Goal: Task Accomplishment & Management: Use online tool/utility

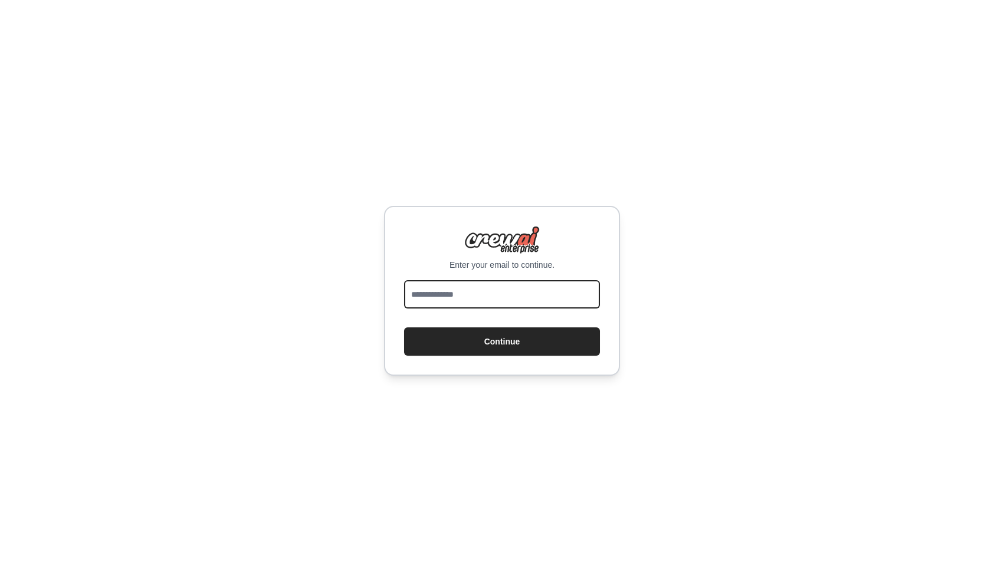
click at [529, 297] on input "email" at bounding box center [502, 294] width 196 height 28
type input "**********"
drag, startPoint x: 535, startPoint y: 297, endPoint x: 333, endPoint y: 295, distance: 202.8
click at [333, 295] on div "**********" at bounding box center [502, 290] width 1004 height 581
click at [424, 286] on input "email" at bounding box center [502, 294] width 196 height 28
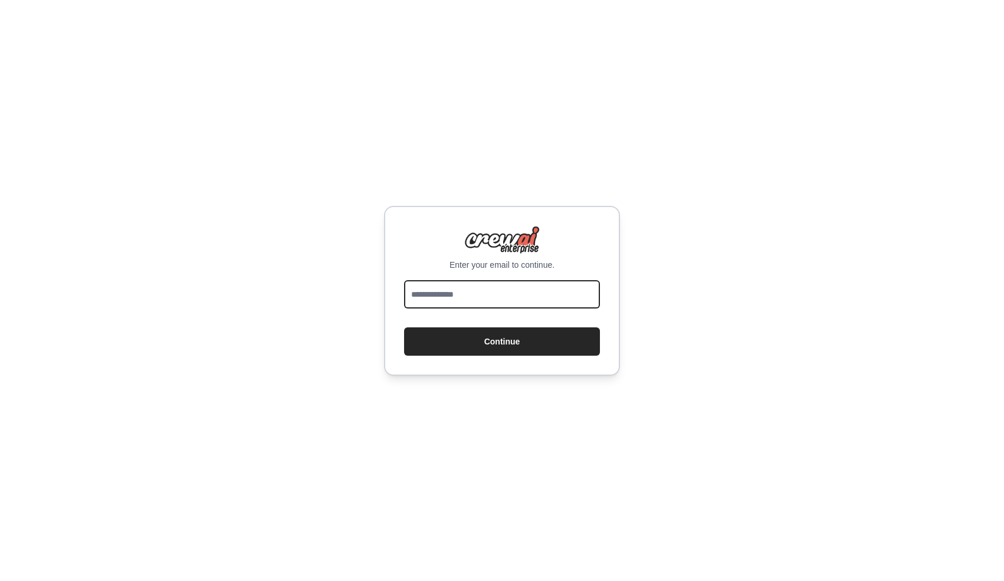
type input "**********"
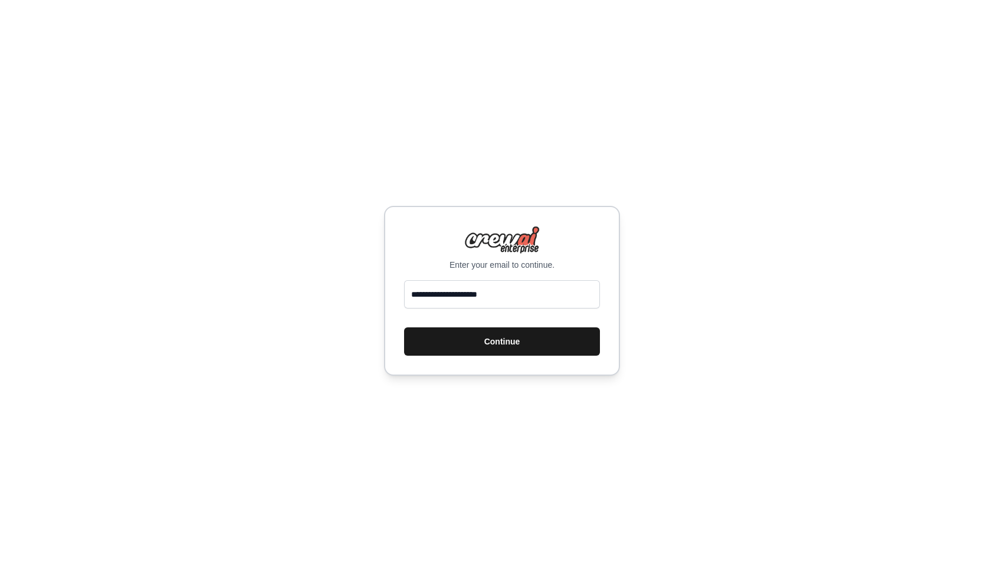
click at [475, 353] on button "Continue" at bounding box center [502, 341] width 196 height 28
click at [489, 340] on button "Continue" at bounding box center [502, 341] width 196 height 28
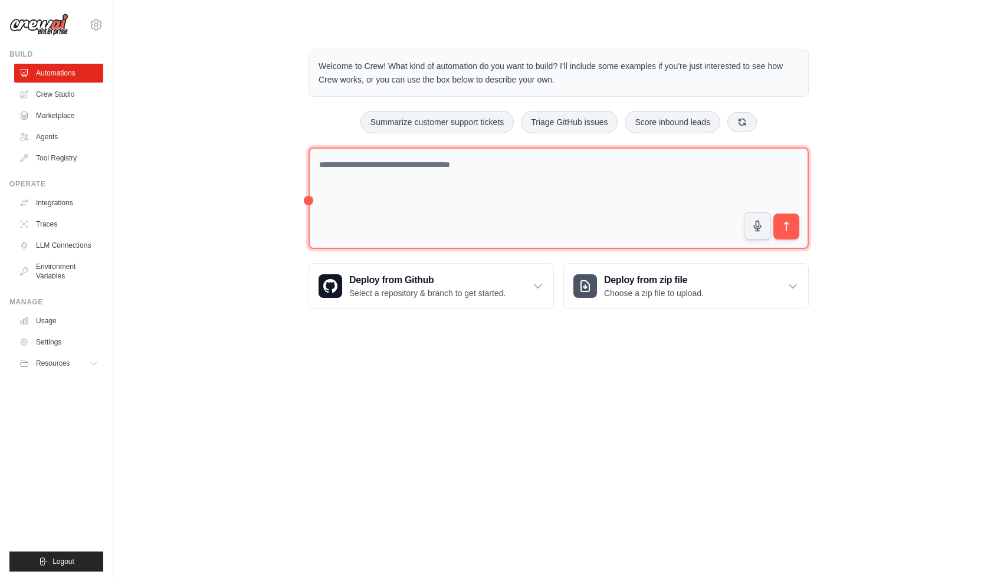
click at [346, 183] on textarea at bounding box center [558, 198] width 500 height 102
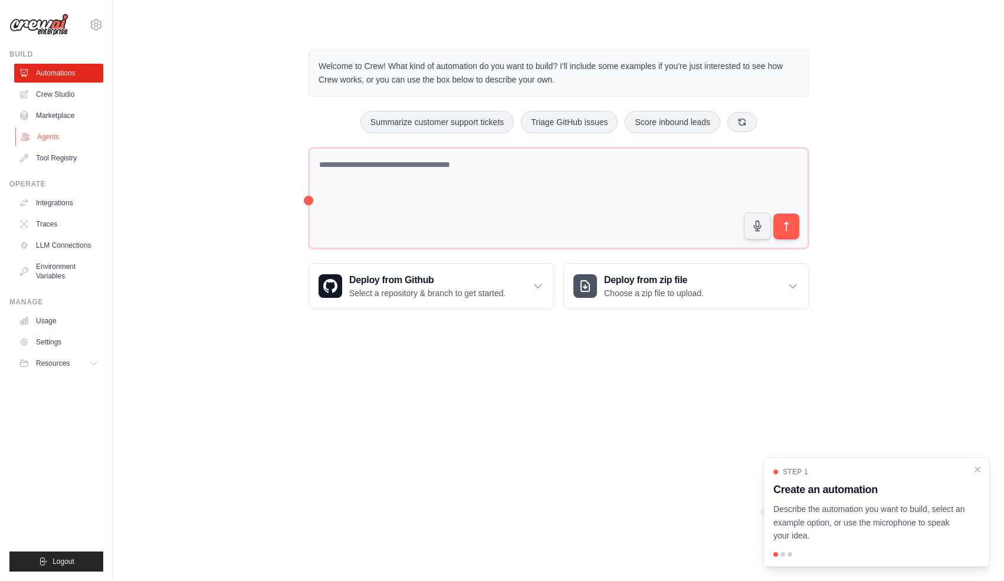
click at [67, 134] on link "Agents" at bounding box center [59, 136] width 89 height 19
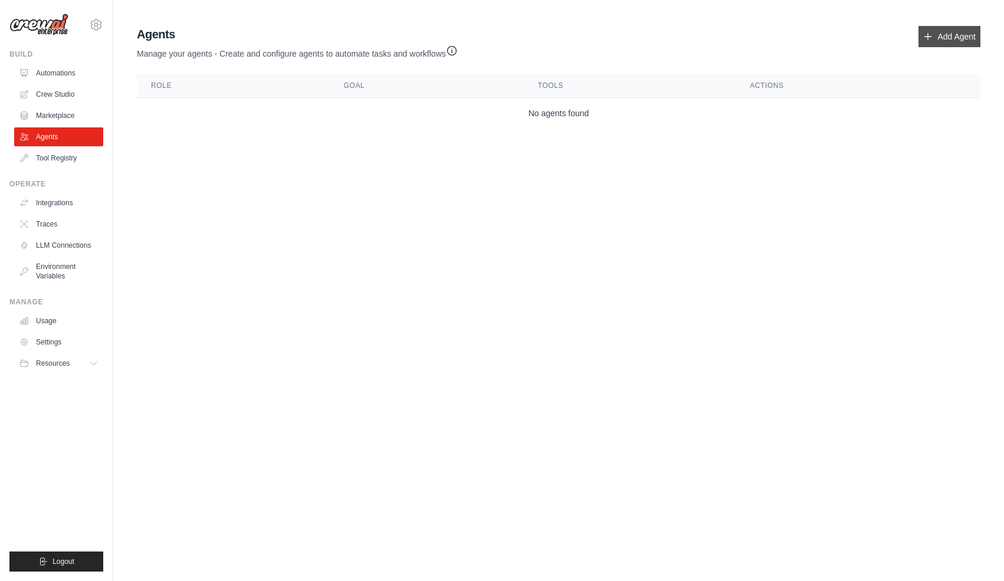
click at [928, 36] on icon at bounding box center [928, 37] width 6 height 6
click at [935, 37] on link "Add Agent" at bounding box center [949, 36] width 62 height 21
click at [963, 34] on link "Add Agent" at bounding box center [949, 36] width 62 height 21
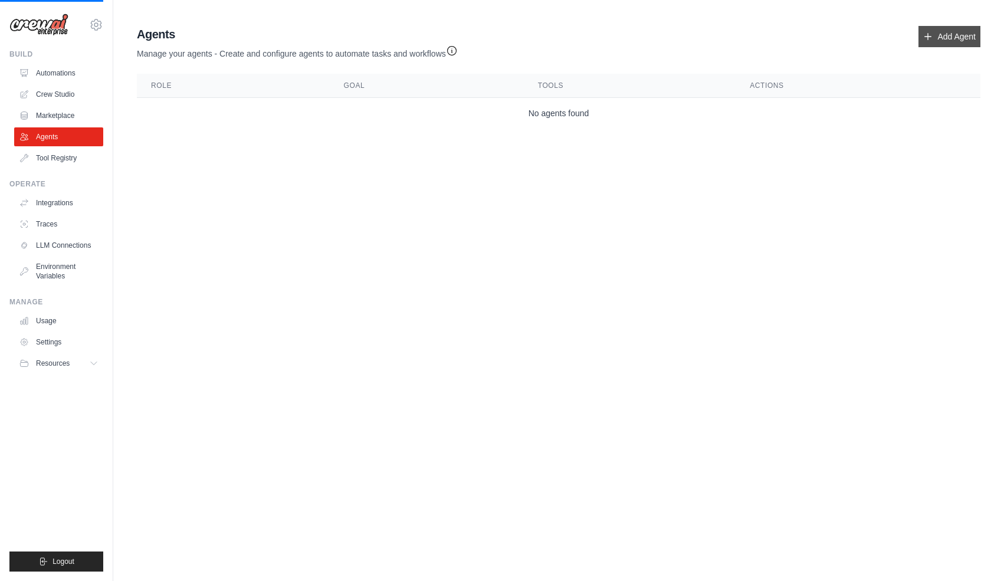
click at [963, 34] on link "Add Agent" at bounding box center [949, 36] width 62 height 21
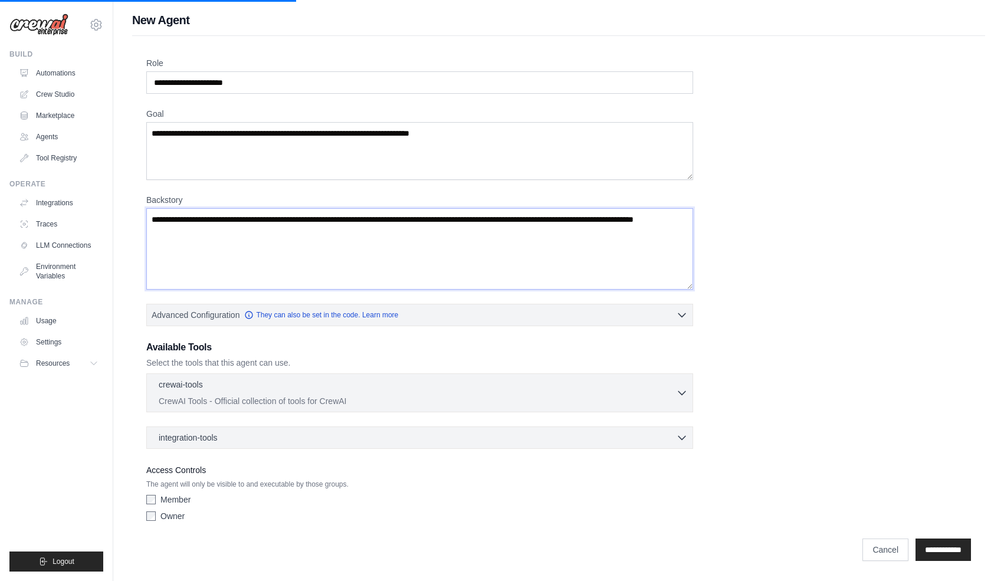
click at [435, 262] on textarea "Backstory" at bounding box center [419, 248] width 547 height 81
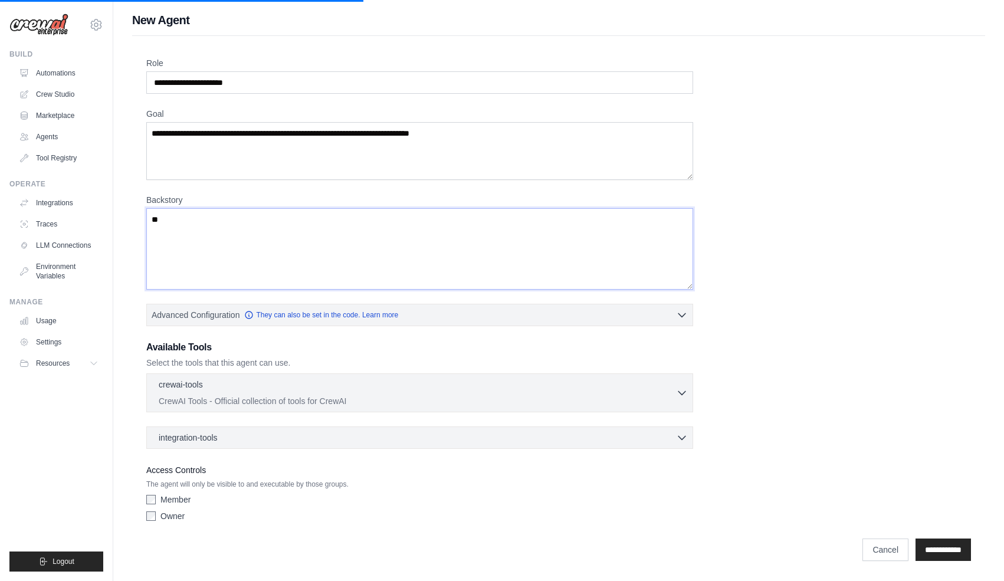
type textarea "*"
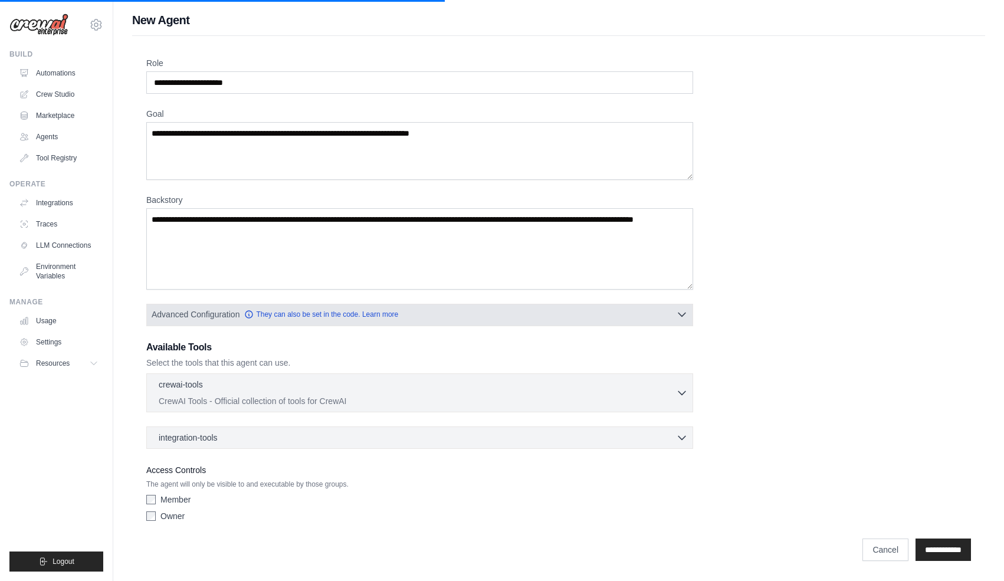
click at [429, 310] on button "Advanced Configuration They can also be set in the code. Learn more" at bounding box center [419, 314] width 545 height 21
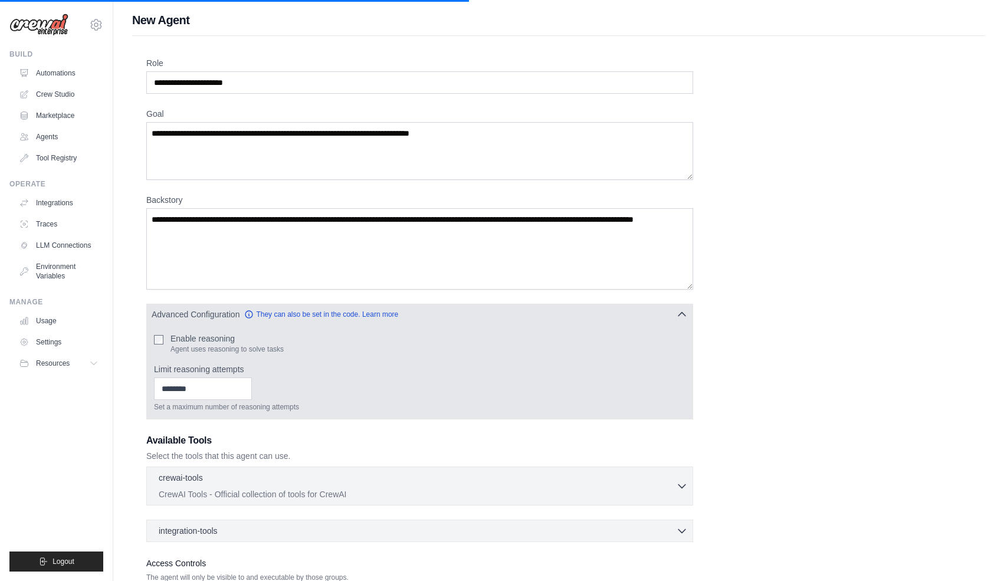
click at [429, 310] on button "Advanced Configuration They can also be set in the code. Learn more" at bounding box center [419, 314] width 545 height 21
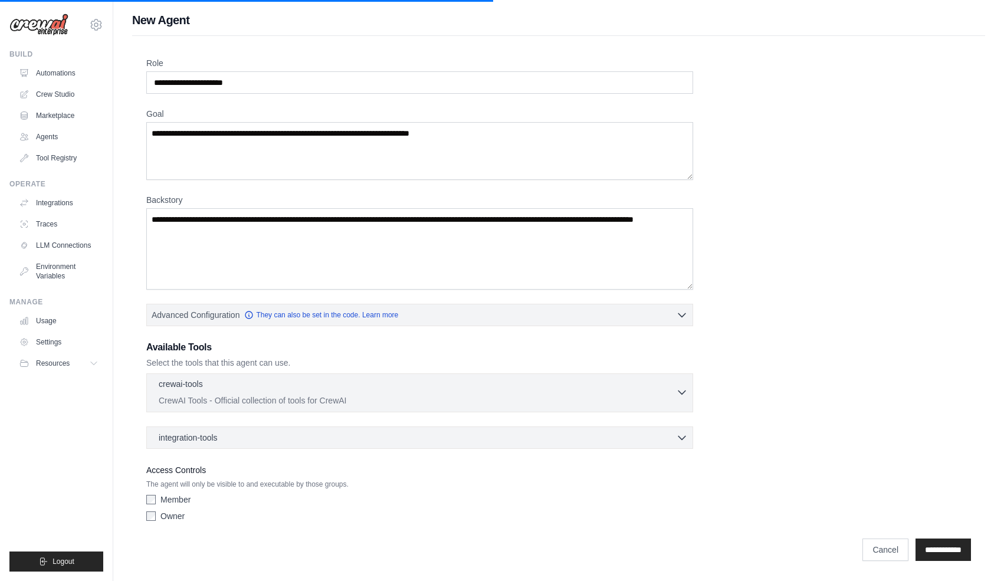
click at [421, 389] on div "crewai-tools 0 selected" at bounding box center [417, 385] width 517 height 14
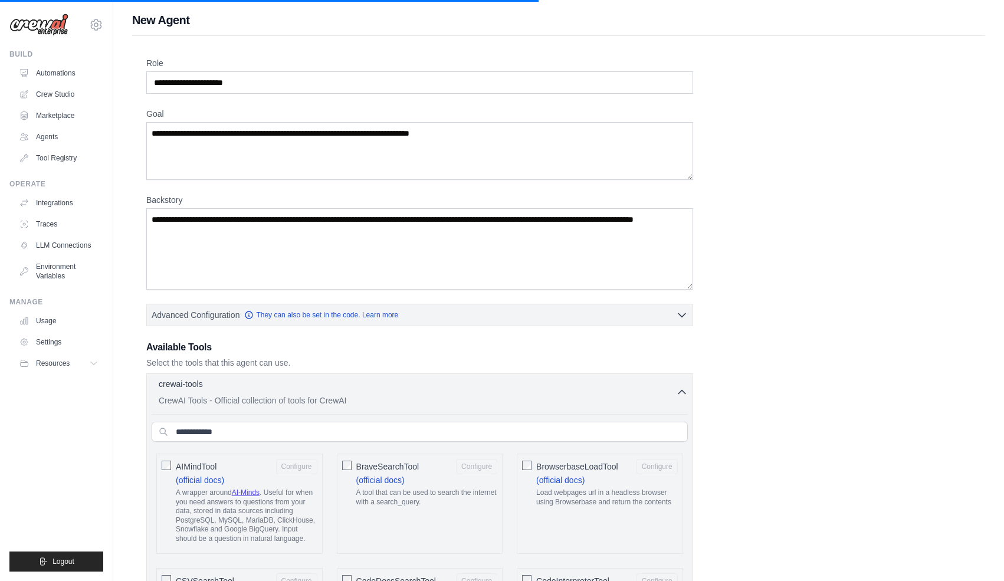
click at [421, 389] on div "crewai-tools 0 selected" at bounding box center [417, 385] width 517 height 14
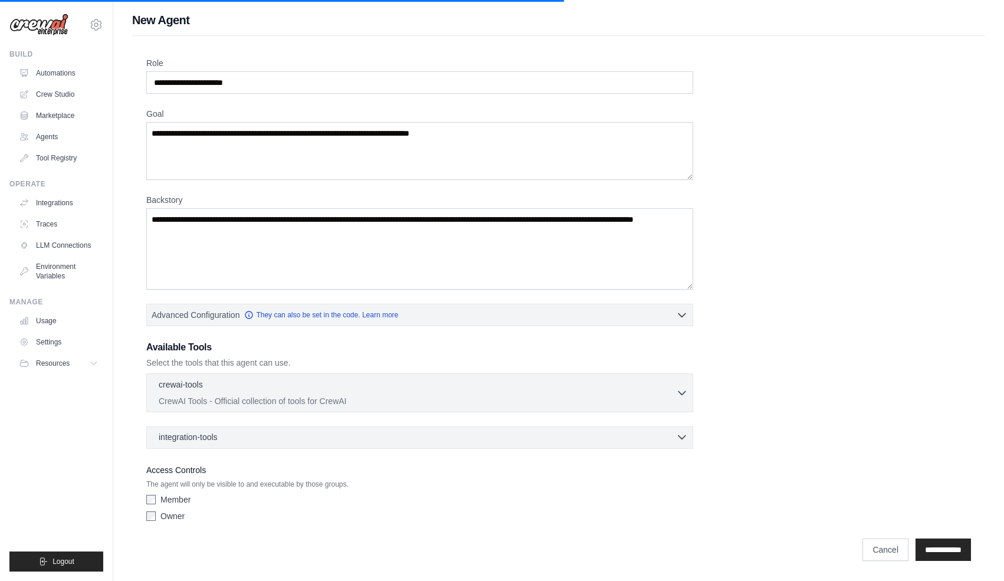
click at [409, 442] on div "integration-tools 0 selected" at bounding box center [423, 437] width 529 height 12
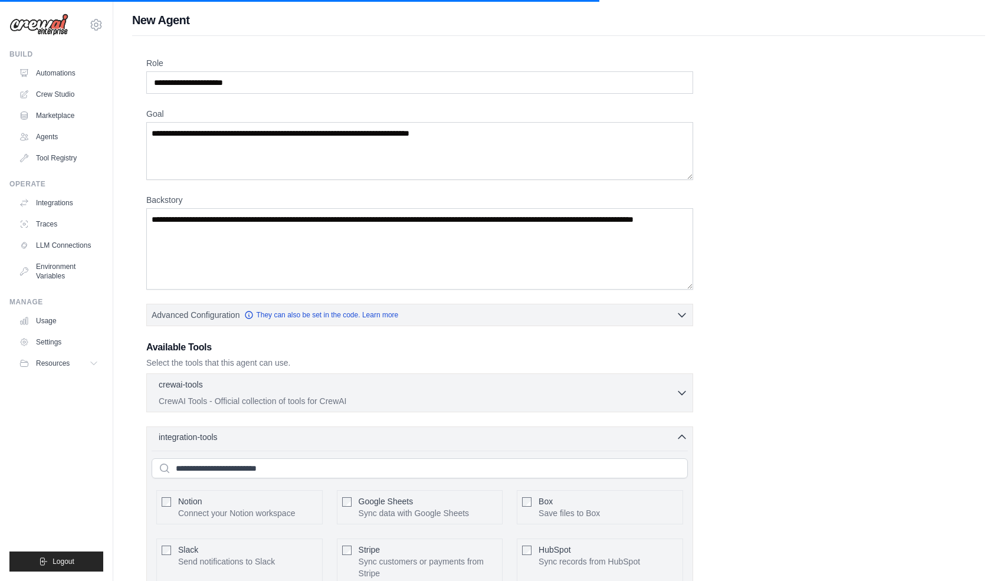
click at [409, 442] on div "integration-tools 0 selected" at bounding box center [423, 437] width 529 height 12
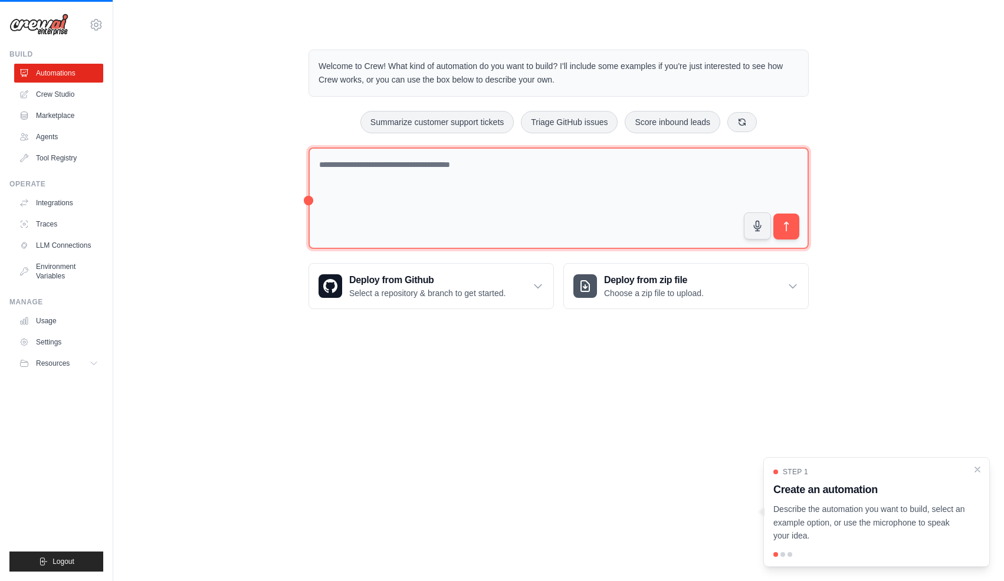
click at [373, 210] on textarea at bounding box center [558, 198] width 500 height 102
click at [571, 215] on textarea at bounding box center [558, 198] width 500 height 102
click at [679, 198] on textarea at bounding box center [558, 198] width 500 height 102
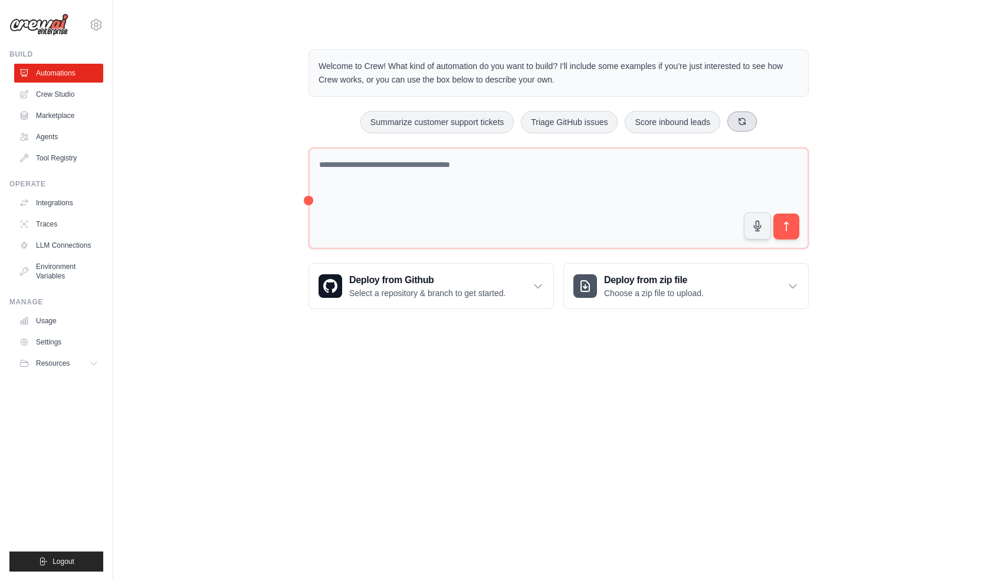
click at [744, 127] on button at bounding box center [741, 121] width 29 height 20
click at [710, 300] on div "Deploy from zip file Choose a zip file to upload." at bounding box center [686, 286] width 244 height 45
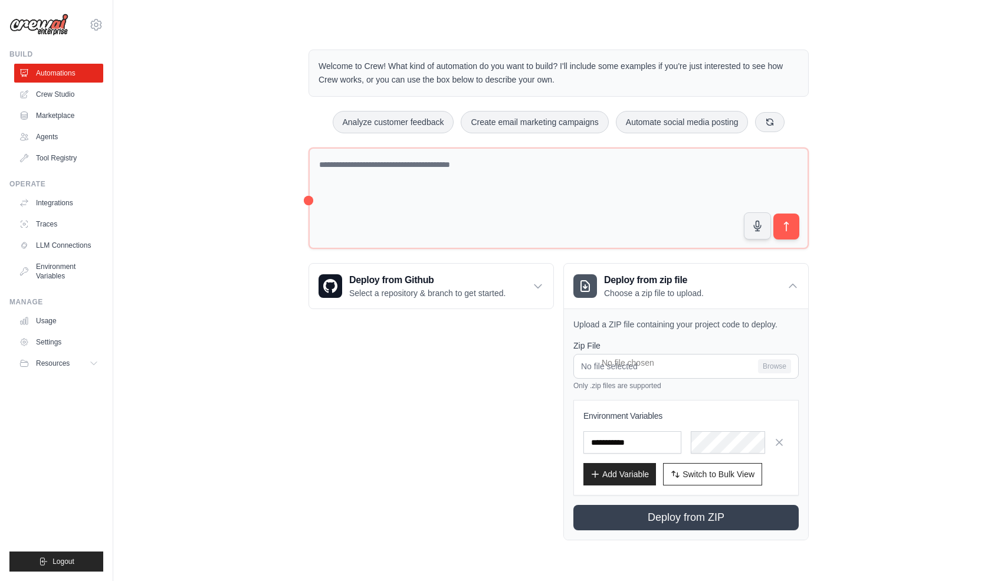
click at [509, 403] on div "Deploy from Github Select a repository & branch to get started. Connect GitHub …" at bounding box center [430, 401] width 245 height 277
click at [541, 288] on icon at bounding box center [538, 286] width 12 height 12
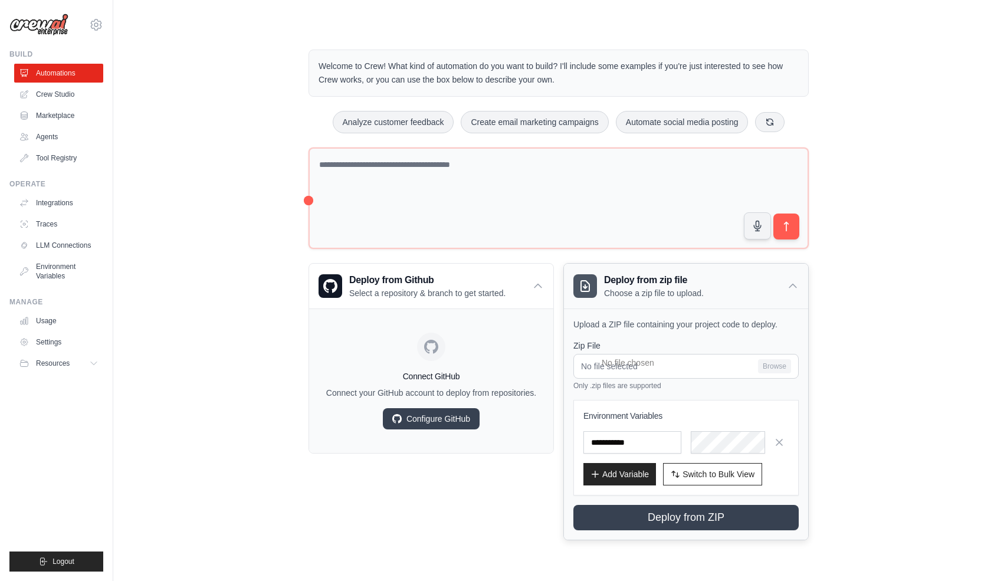
click at [792, 284] on icon at bounding box center [792, 286] width 7 height 4
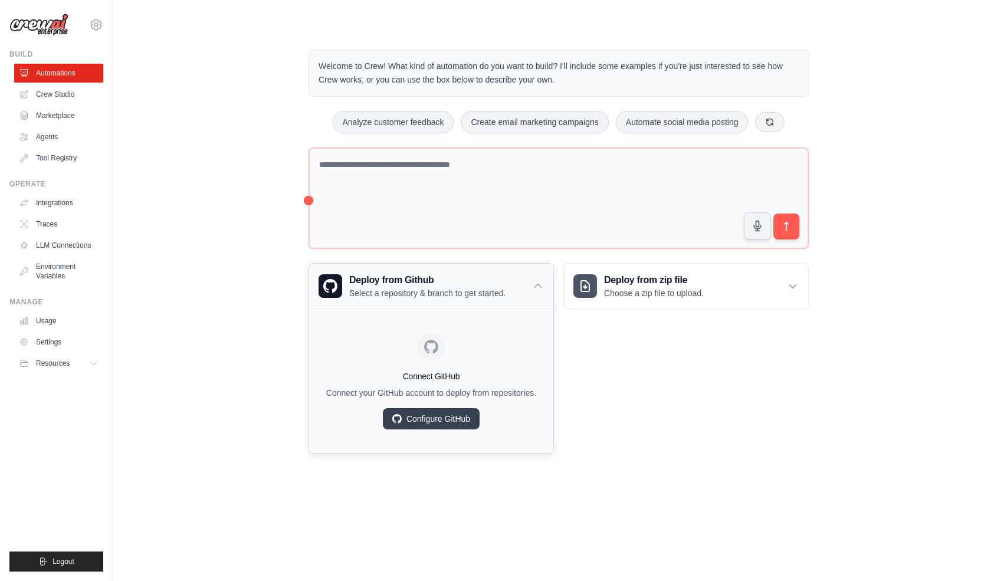
click at [522, 277] on div "Deploy from Github Select a repository & branch to get started." at bounding box center [431, 286] width 244 height 45
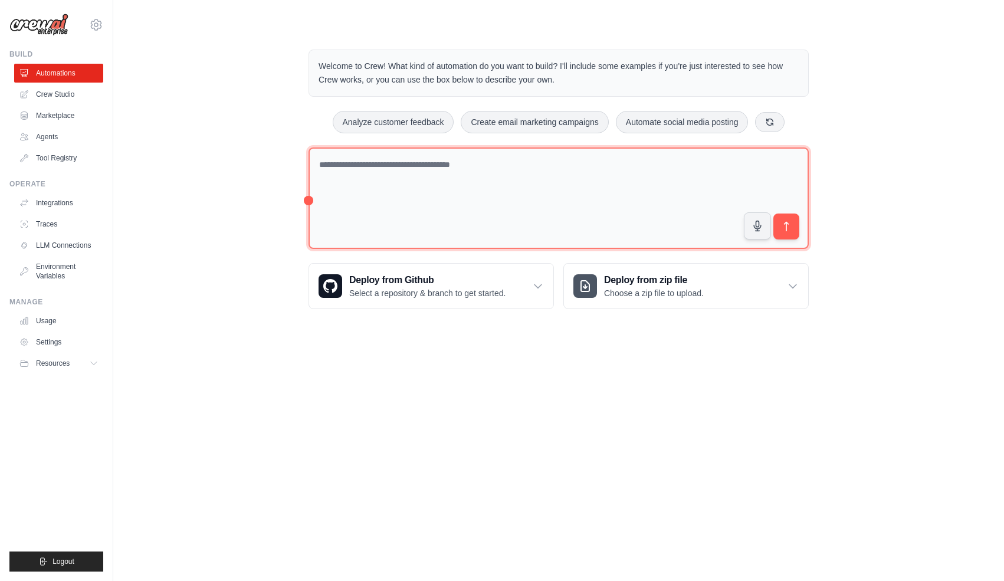
click at [546, 180] on textarea at bounding box center [558, 198] width 500 height 102
type textarea "**********"
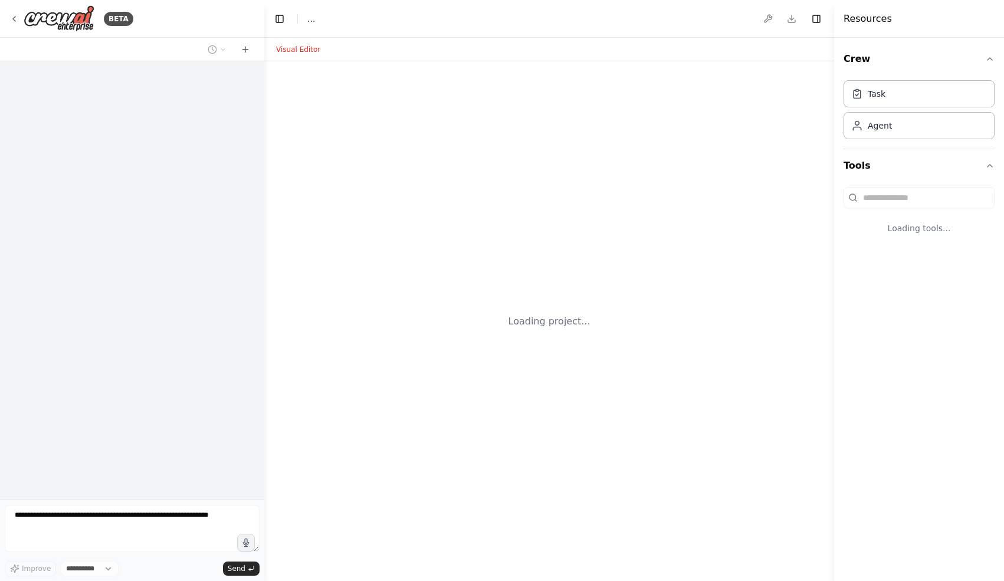
select select "****"
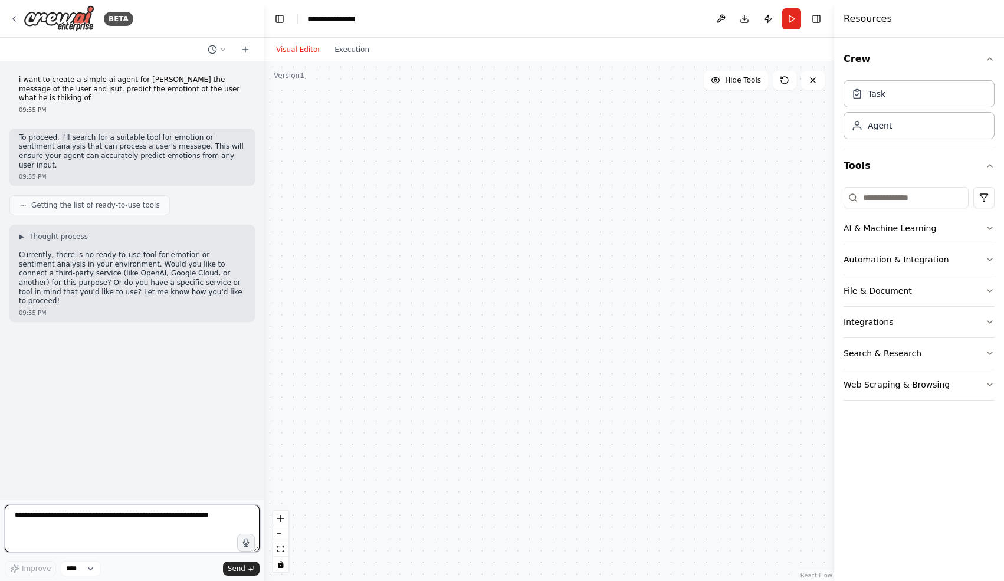
click at [104, 517] on textarea at bounding box center [132, 528] width 255 height 47
type textarea "**********"
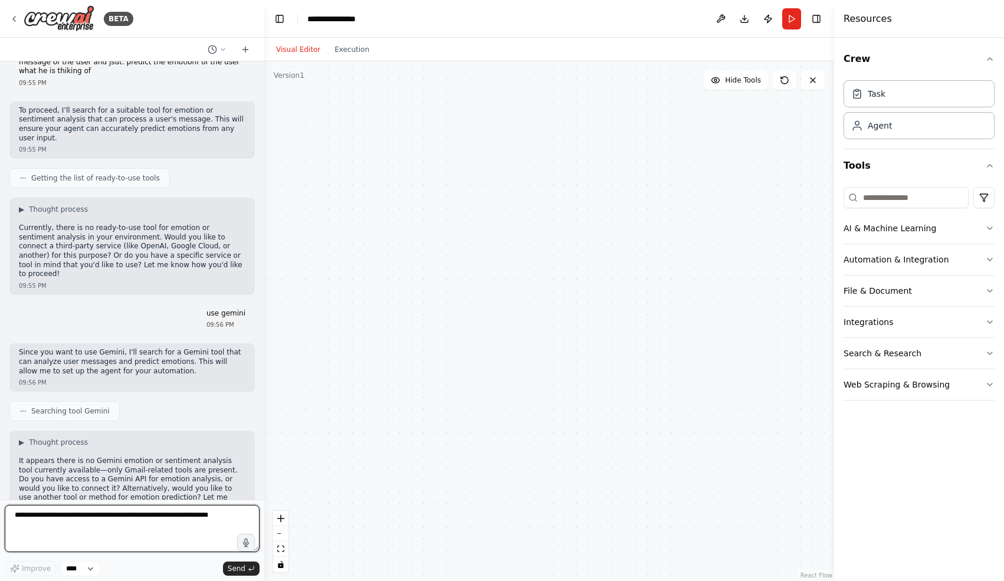
scroll to position [37, 0]
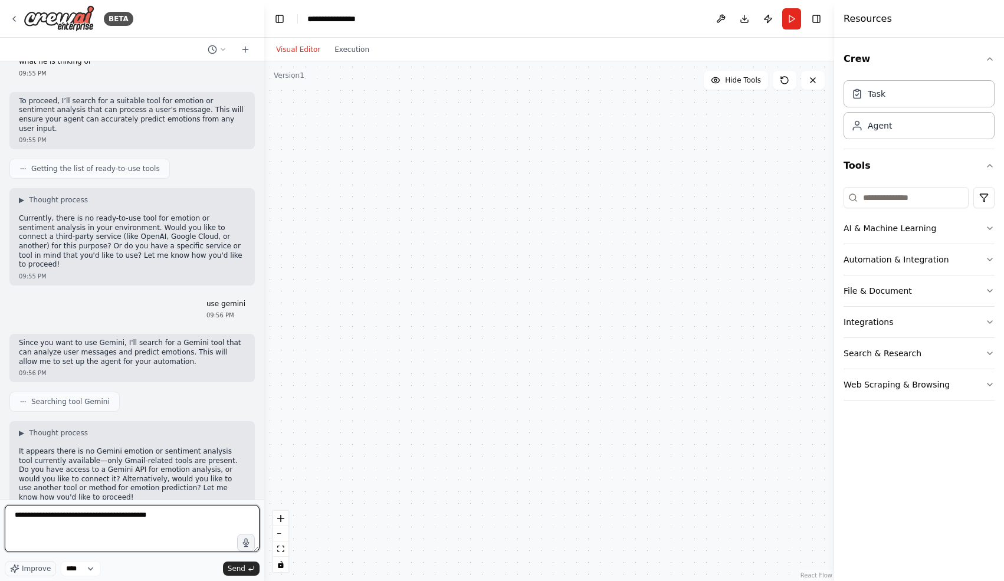
type textarea "**********"
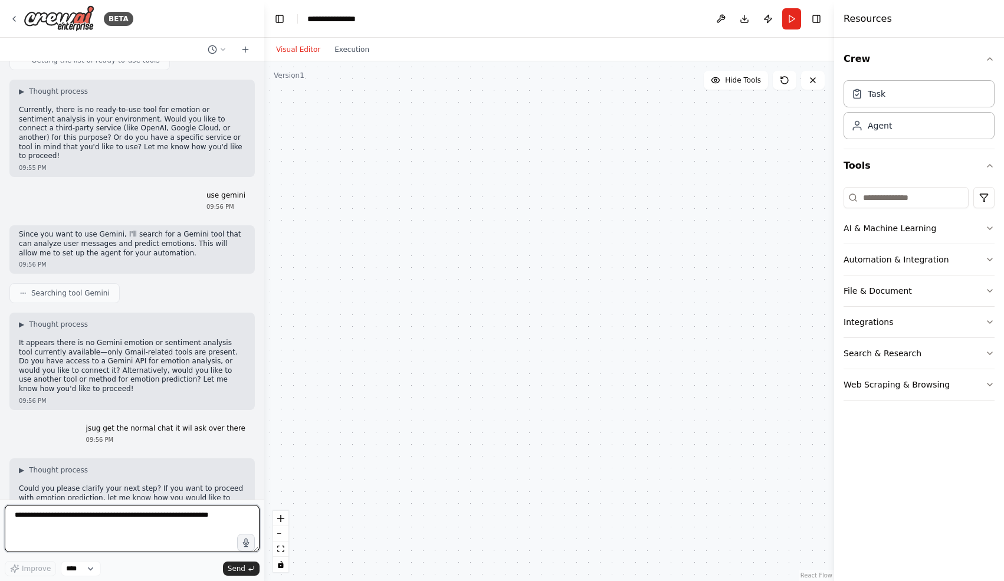
scroll to position [154, 0]
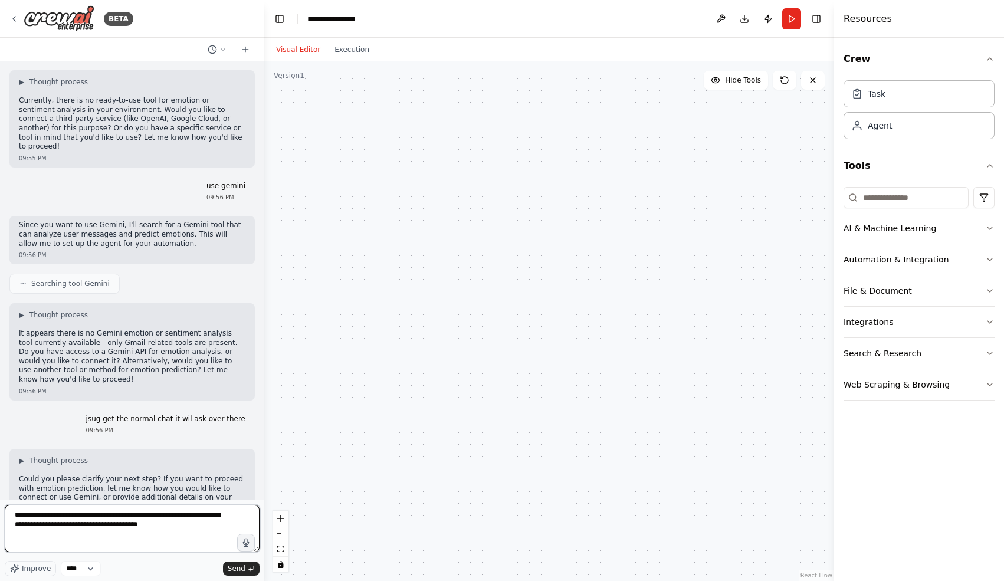
type textarea "**********"
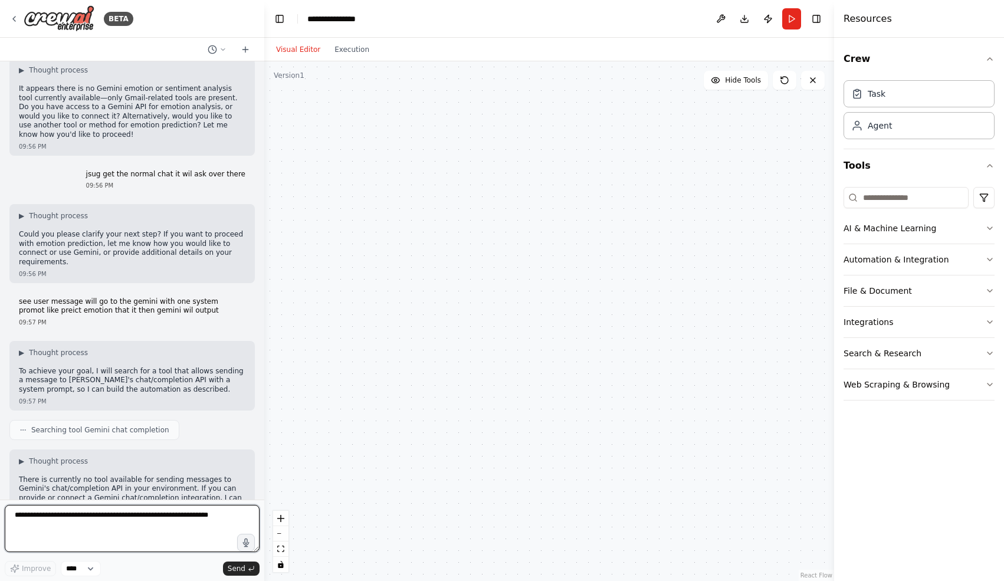
scroll to position [409, 0]
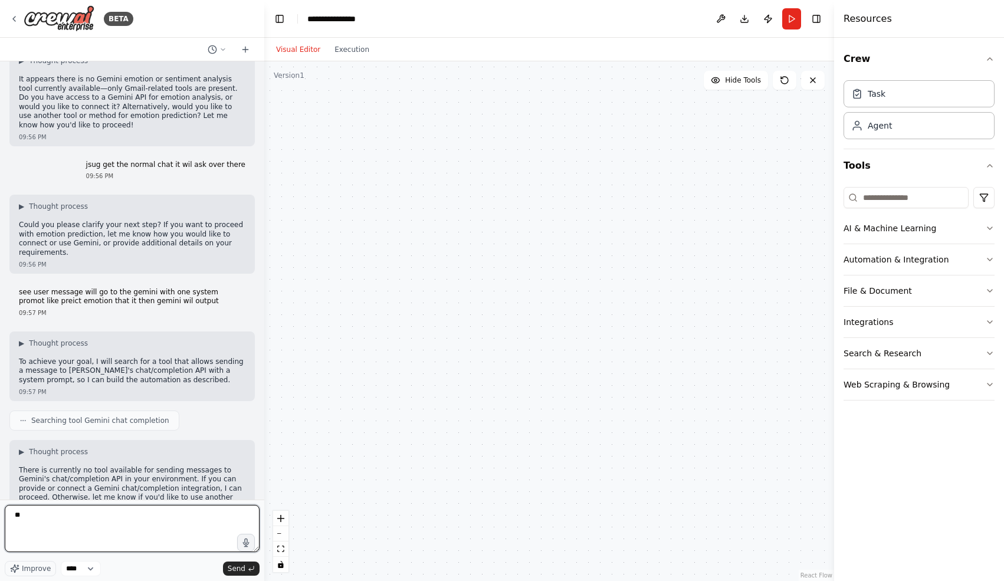
type textarea "*"
type textarea "**********"
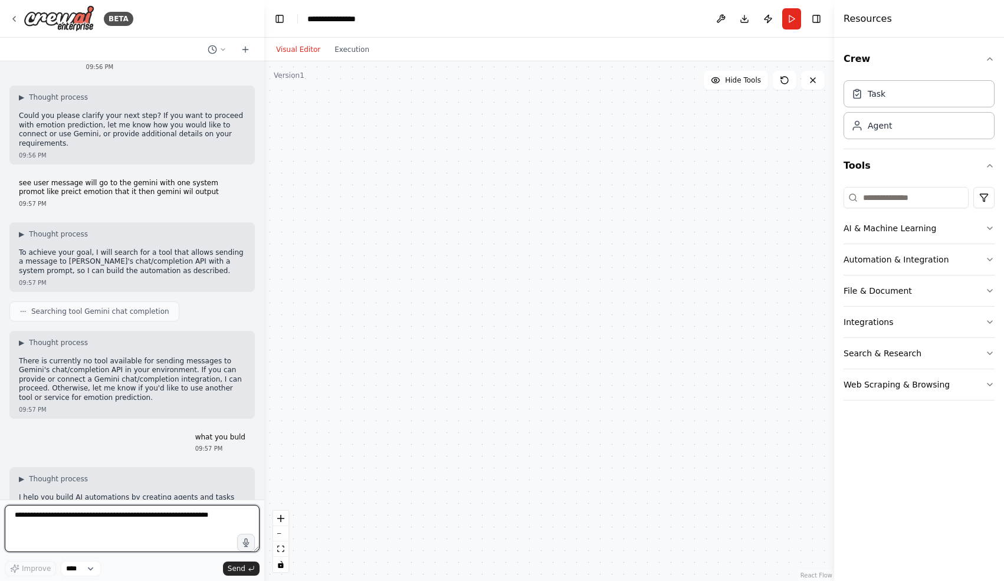
scroll to position [527, 0]
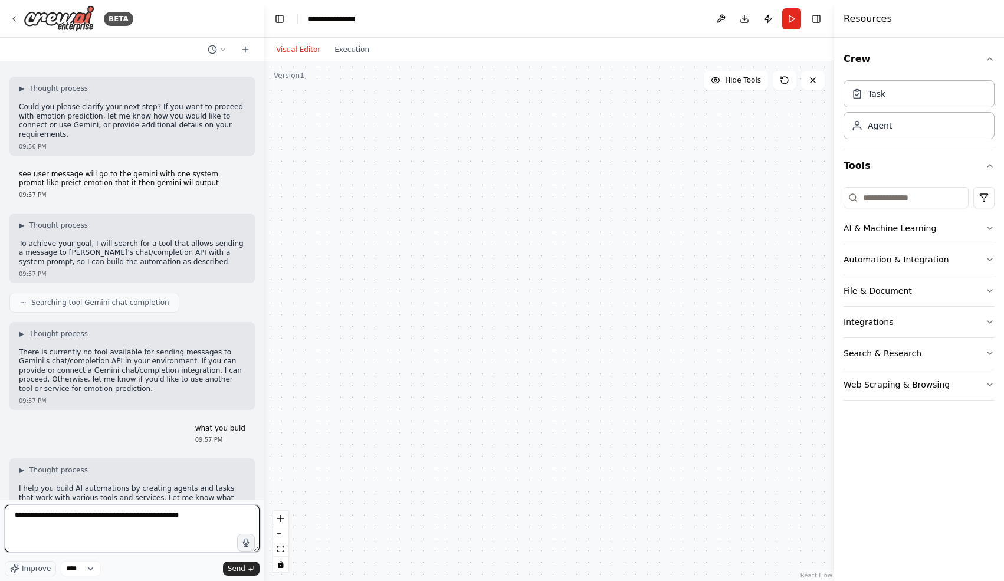
type textarea "**********"
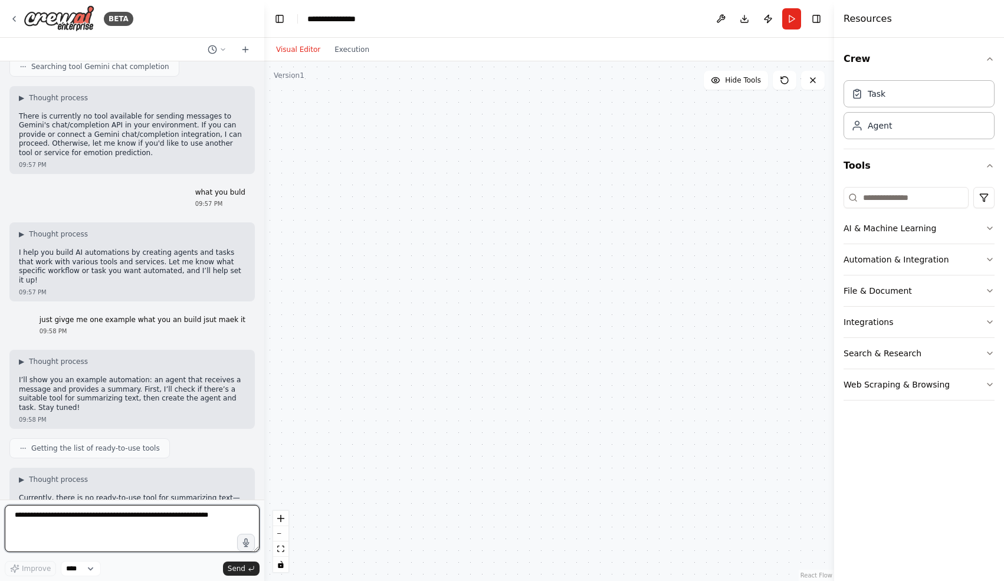
scroll to position [772, 0]
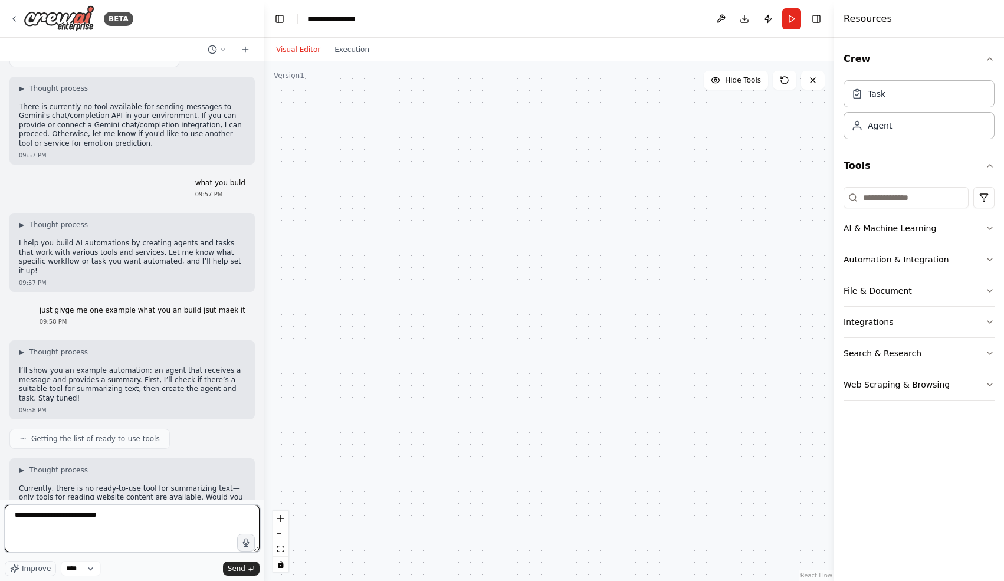
type textarea "**********"
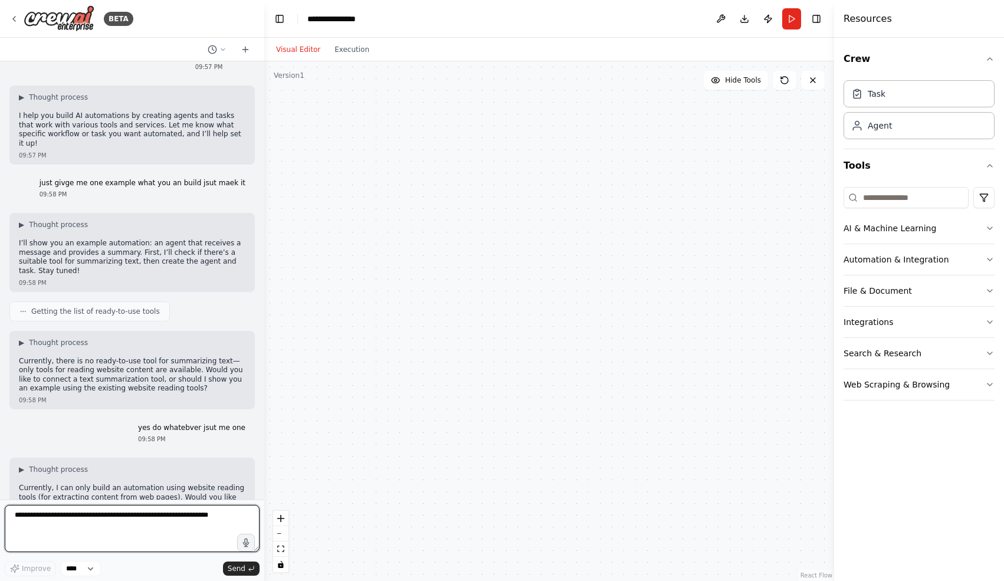
scroll to position [908, 0]
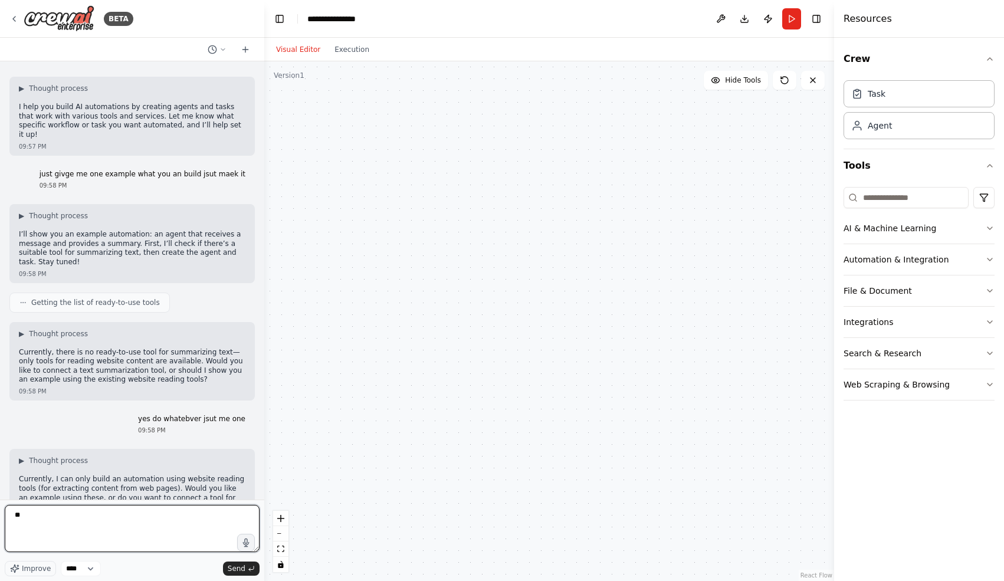
type textarea "*"
type textarea "**********"
click at [248, 51] on icon at bounding box center [245, 49] width 9 height 9
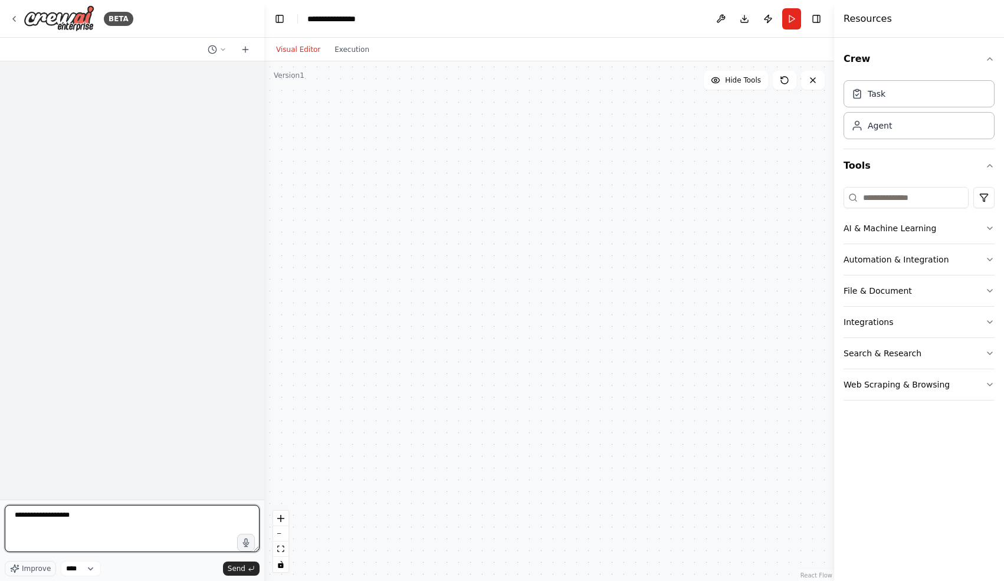
click at [130, 518] on textarea "**********" at bounding box center [132, 528] width 255 height 47
drag, startPoint x: 130, startPoint y: 518, endPoint x: 41, endPoint y: 499, distance: 91.1
click at [41, 499] on div "**********" at bounding box center [132, 290] width 264 height 581
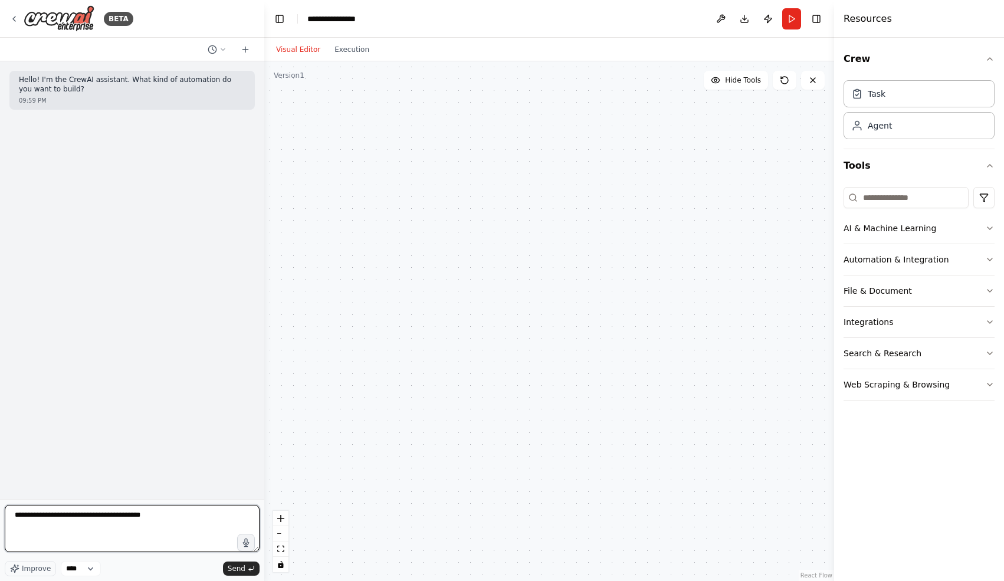
type textarea "**********"
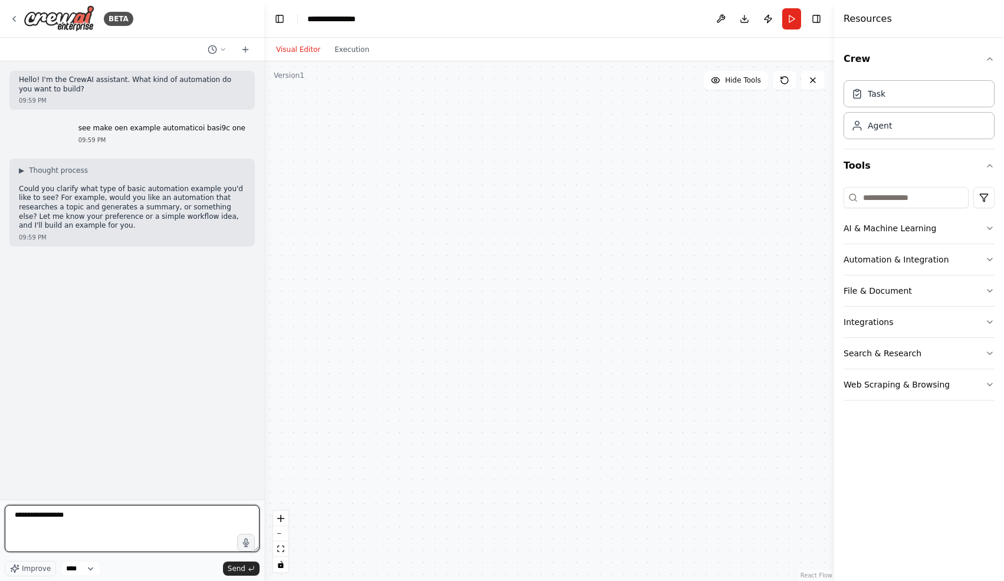
type textarea "**********"
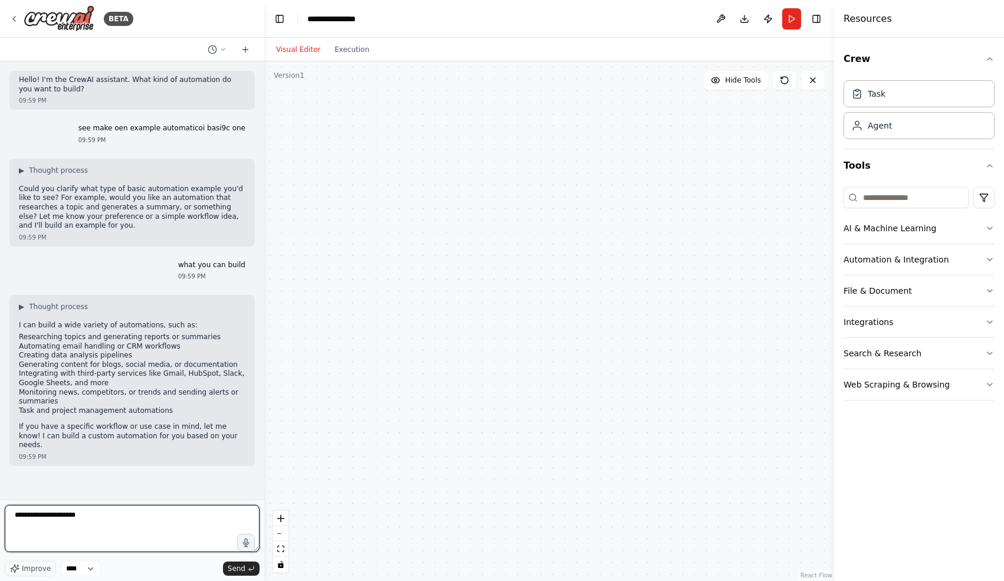
type textarea "**********"
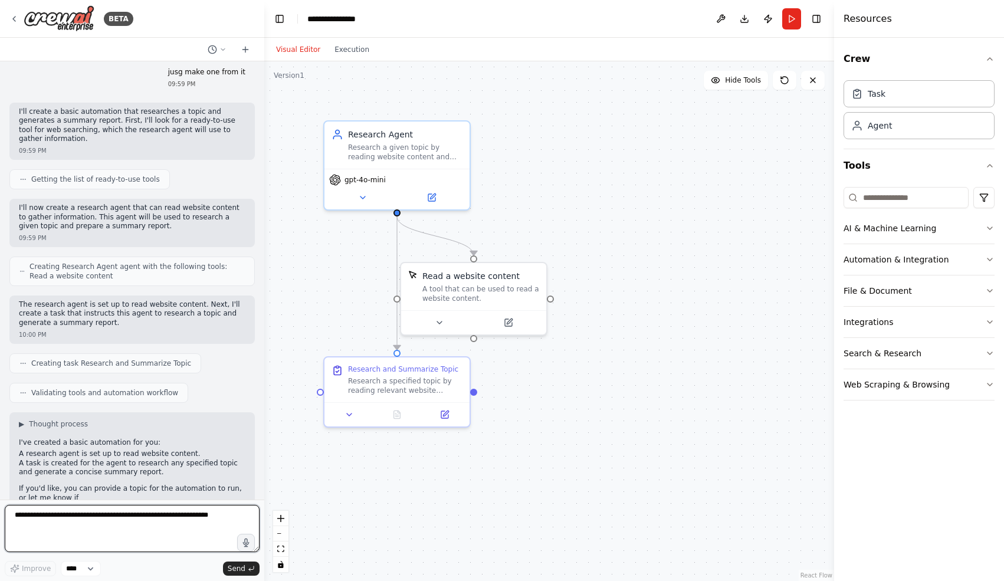
scroll to position [422, 0]
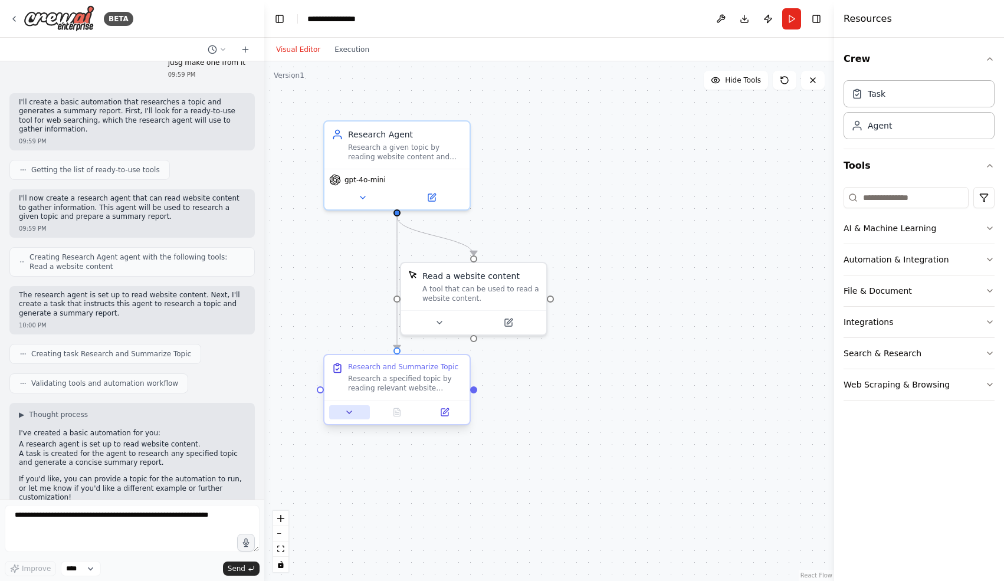
click at [341, 412] on button at bounding box center [349, 412] width 41 height 14
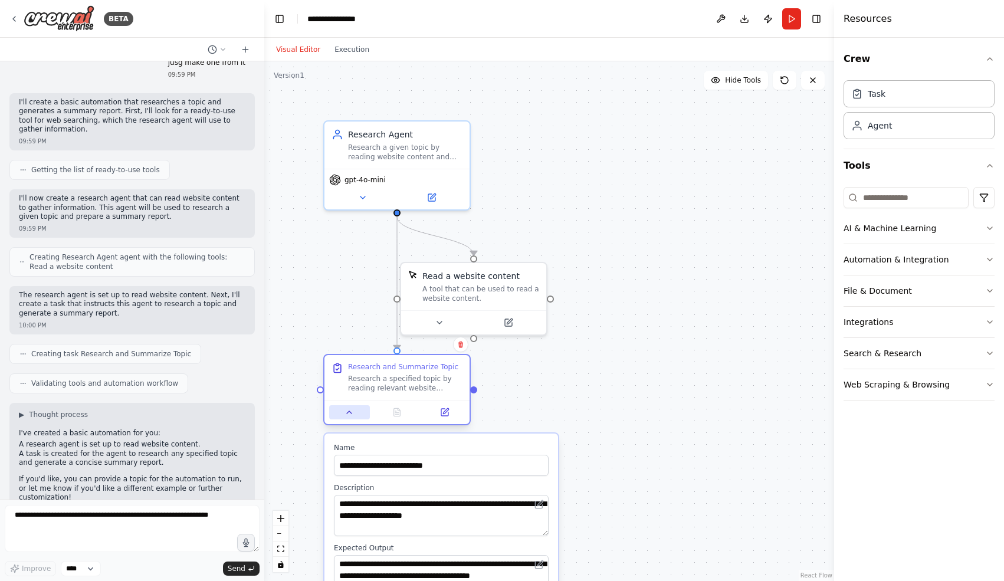
click at [341, 412] on button at bounding box center [349, 412] width 41 height 14
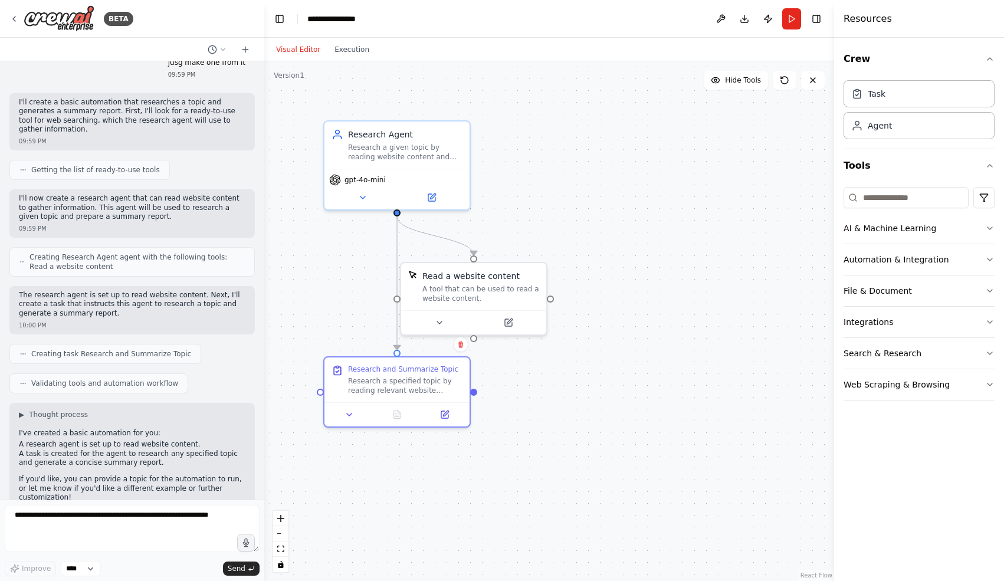
click at [553, 299] on div ".deletable-edge-delete-btn { width: 20px; height: 20px; border: 0px solid #ffff…" at bounding box center [549, 320] width 570 height 519
click at [551, 297] on div at bounding box center [550, 296] width 7 height 7
click at [698, 177] on div ".deletable-edge-delete-btn { width: 20px; height: 20px; border: 0px solid #ffff…" at bounding box center [549, 320] width 570 height 519
click at [869, 223] on button "AI & Machine Learning" at bounding box center [918, 228] width 151 height 31
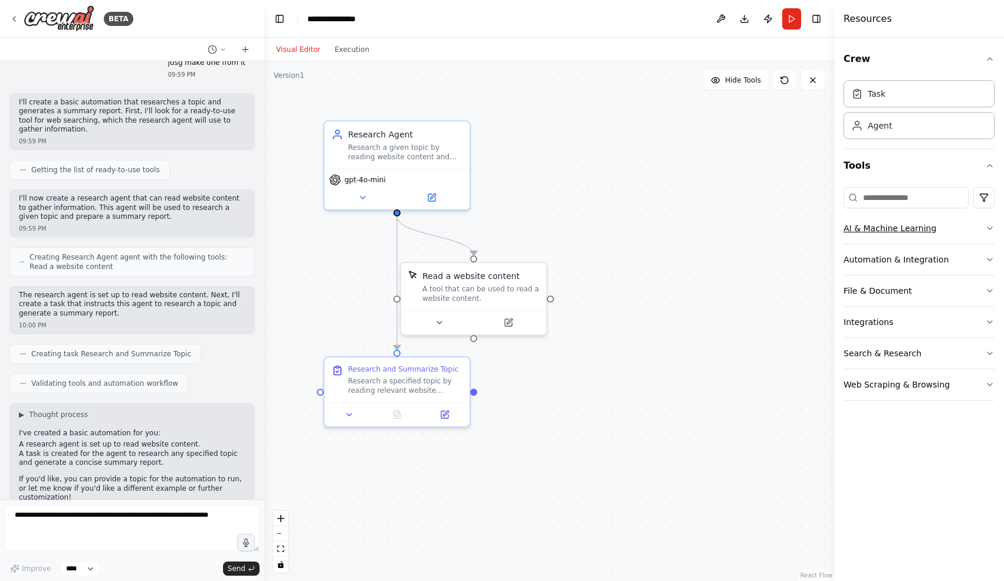
click at [869, 223] on button "AI & Machine Learning" at bounding box center [918, 228] width 151 height 31
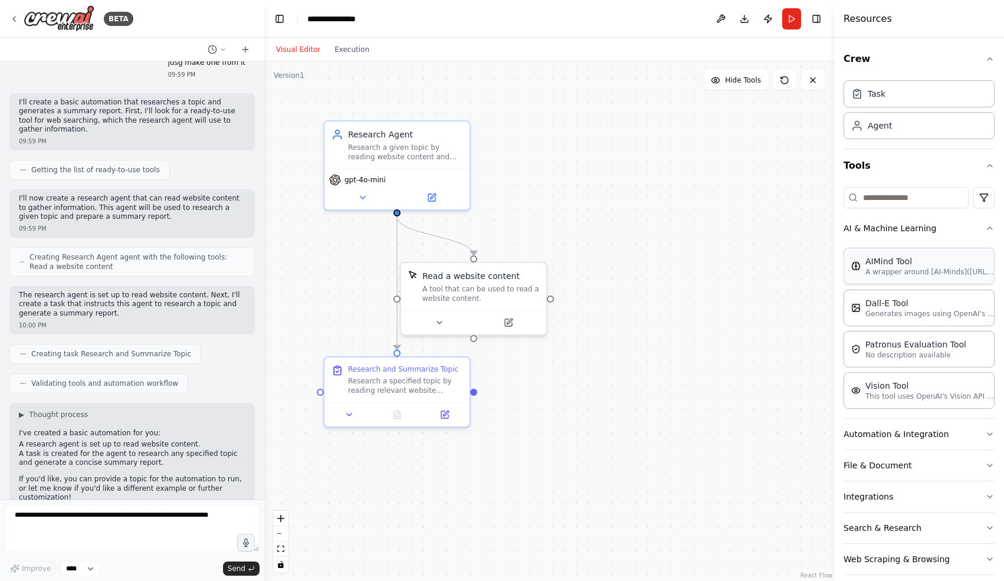
click at [887, 277] on div "AIMind Tool A wrapper around [AI-Minds](https://mindsdb.com/minds). Useful for …" at bounding box center [918, 266] width 151 height 37
click at [744, 282] on div "A wrapper around [AI-Minds](https://mindsdb.com/minds). Useful for when you nee…" at bounding box center [793, 291] width 117 height 19
drag, startPoint x: 731, startPoint y: 278, endPoint x: 605, endPoint y: 278, distance: 126.2
click at [605, 278] on div "AIMind Tool A wrapper around [AI-Minds](https://mindsdb.com/minds). Useful for …" at bounding box center [655, 284] width 131 height 33
click at [719, 249] on icon at bounding box center [719, 248] width 7 height 7
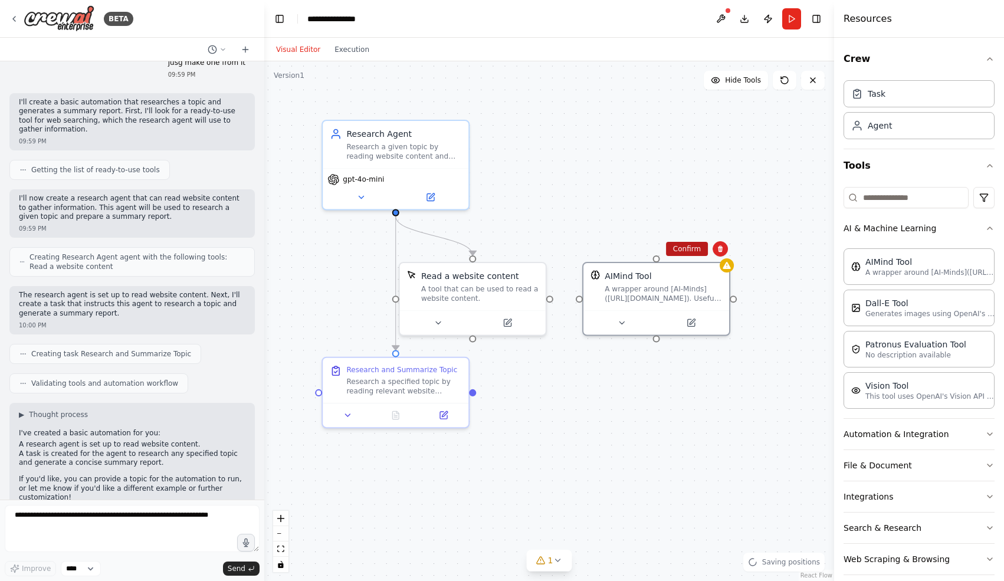
click at [685, 242] on button "Confirm" at bounding box center [687, 249] width 42 height 14
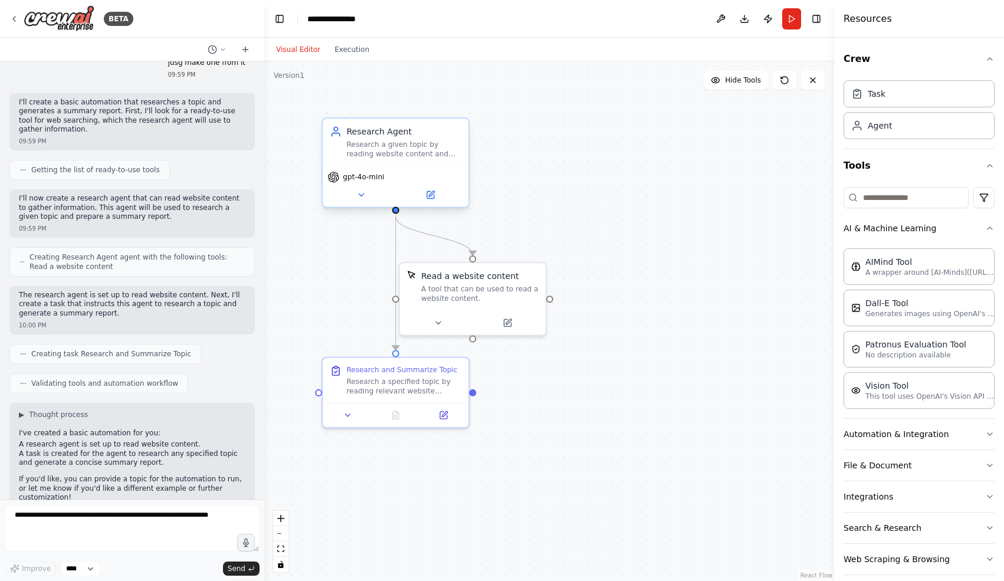
click at [384, 185] on div "gpt-4o-mini" at bounding box center [396, 186] width 146 height 41
click at [664, 119] on div ".deletable-edge-delete-btn { width: 20px; height: 20px; border: 0px solid #ffff…" at bounding box center [549, 320] width 570 height 519
click at [789, 25] on button "Run" at bounding box center [791, 18] width 19 height 21
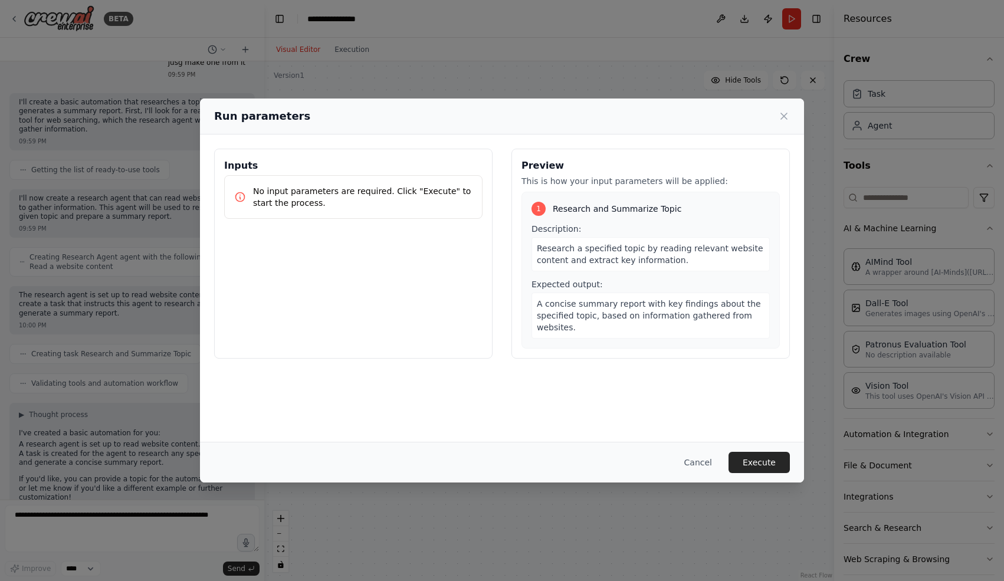
click at [346, 264] on div "Inputs No input parameters are required. Click "Execute" to start the process." at bounding box center [353, 254] width 278 height 210
click at [766, 462] on button "Execute" at bounding box center [758, 462] width 61 height 21
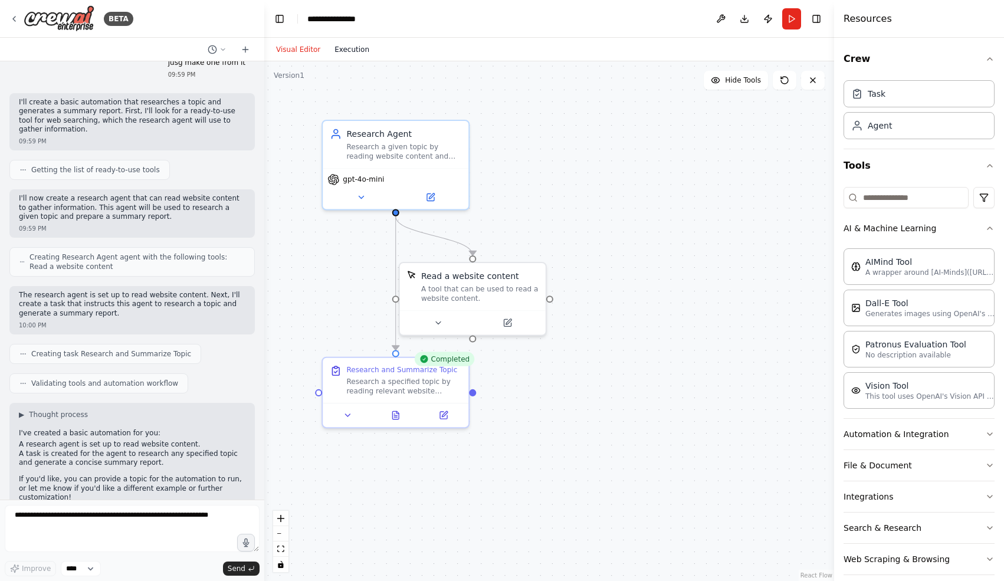
click at [354, 54] on button "Execution" at bounding box center [351, 49] width 49 height 14
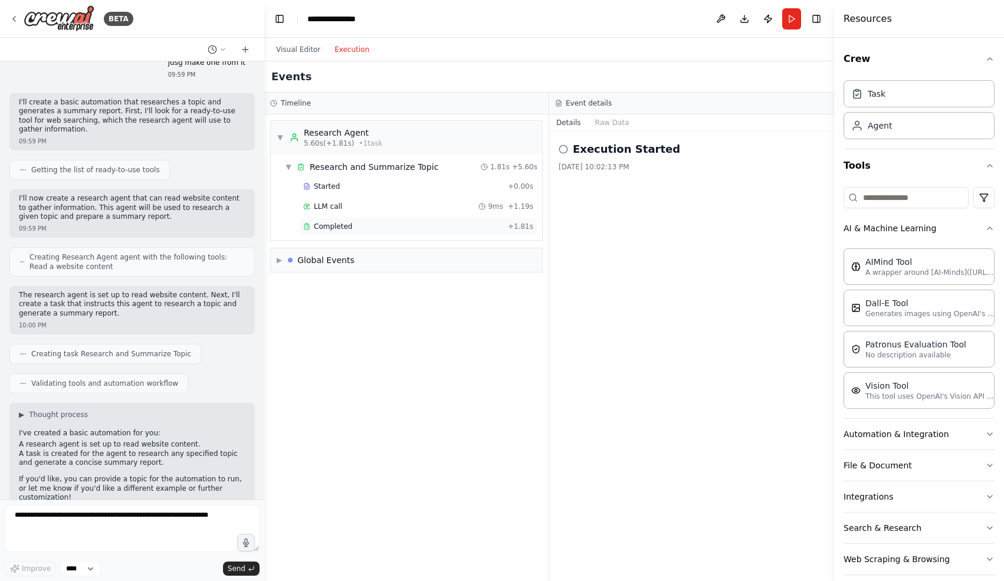
click at [448, 228] on div "Completed" at bounding box center [403, 226] width 200 height 9
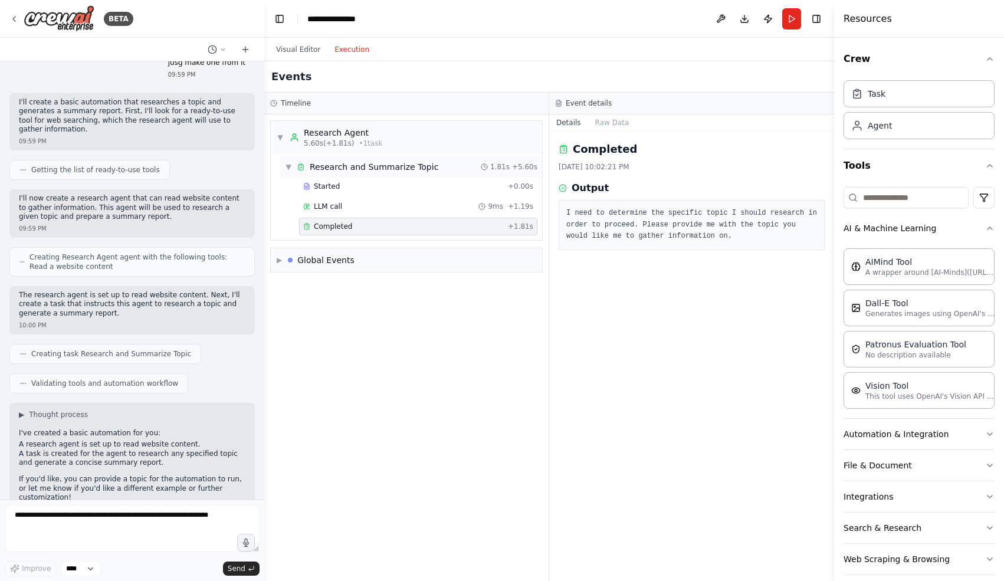
click at [449, 176] on div "▼ Research and Summarize Topic 1.81s + 5.60s" at bounding box center [411, 166] width 262 height 21
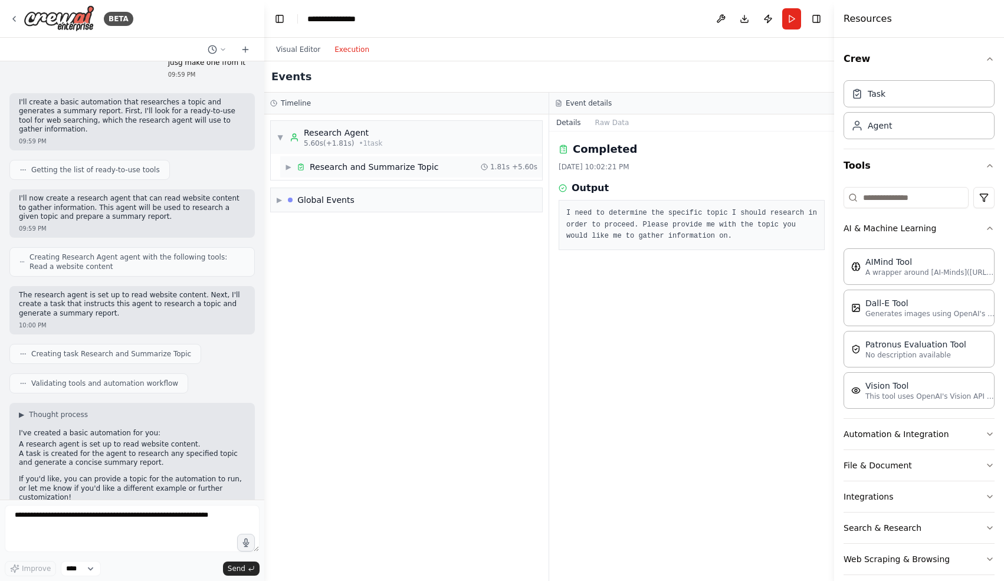
click at [449, 176] on div "▶ Research and Summarize Topic 1.81s + 5.60s" at bounding box center [411, 166] width 262 height 21
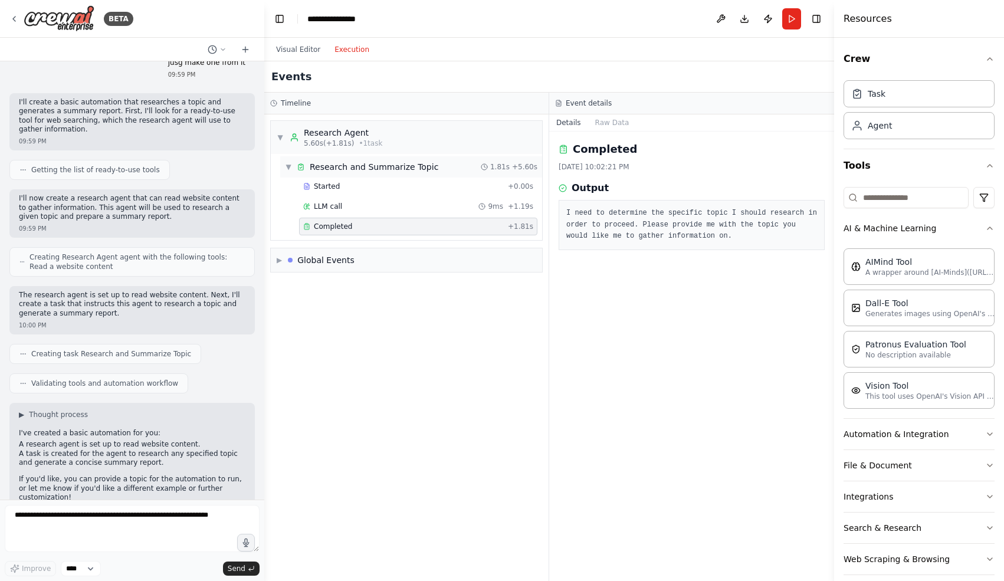
click at [449, 176] on div "▼ Research and Summarize Topic 1.81s + 5.60s" at bounding box center [411, 166] width 262 height 21
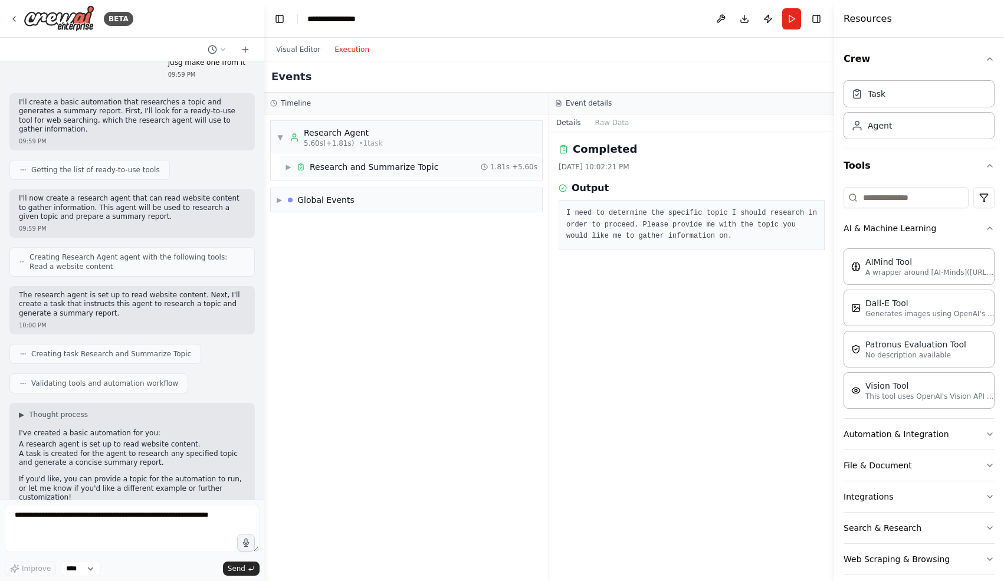
click at [463, 175] on div "▶ Research and Summarize Topic 1.81s + 5.60s" at bounding box center [411, 166] width 262 height 21
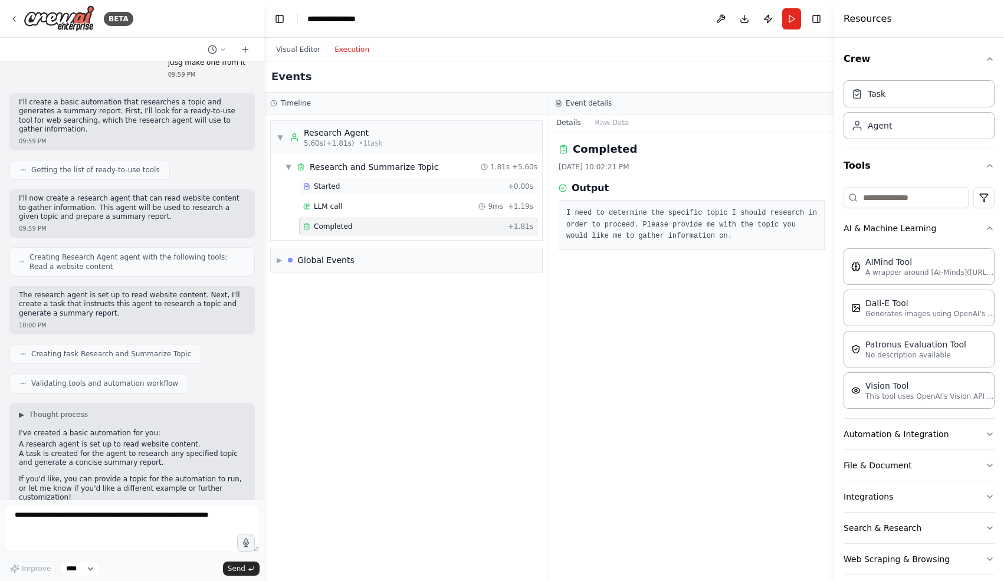
click at [461, 187] on div "Started" at bounding box center [403, 186] width 200 height 9
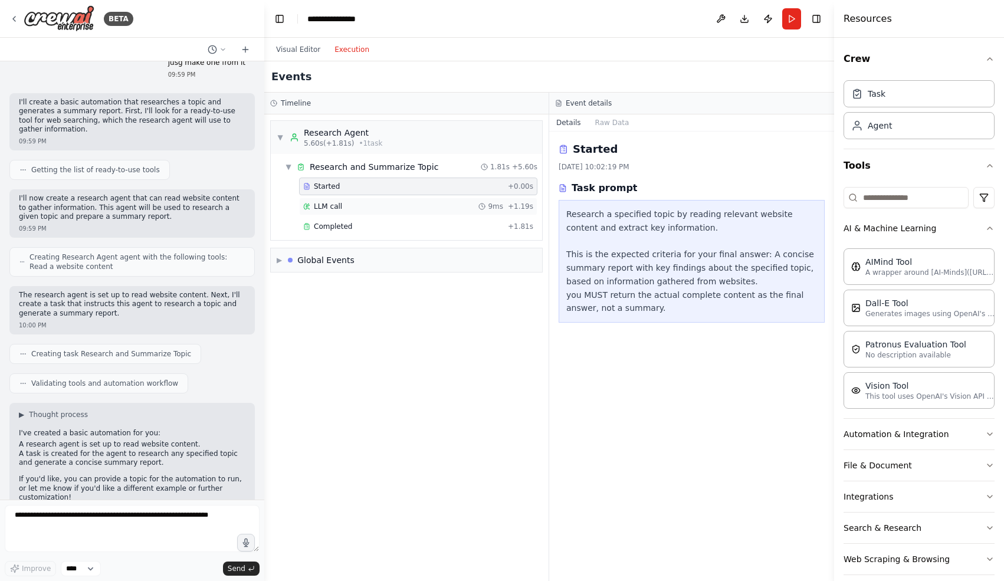
click at [475, 206] on div "LLM call 9ms + 1.19s" at bounding box center [418, 206] width 230 height 9
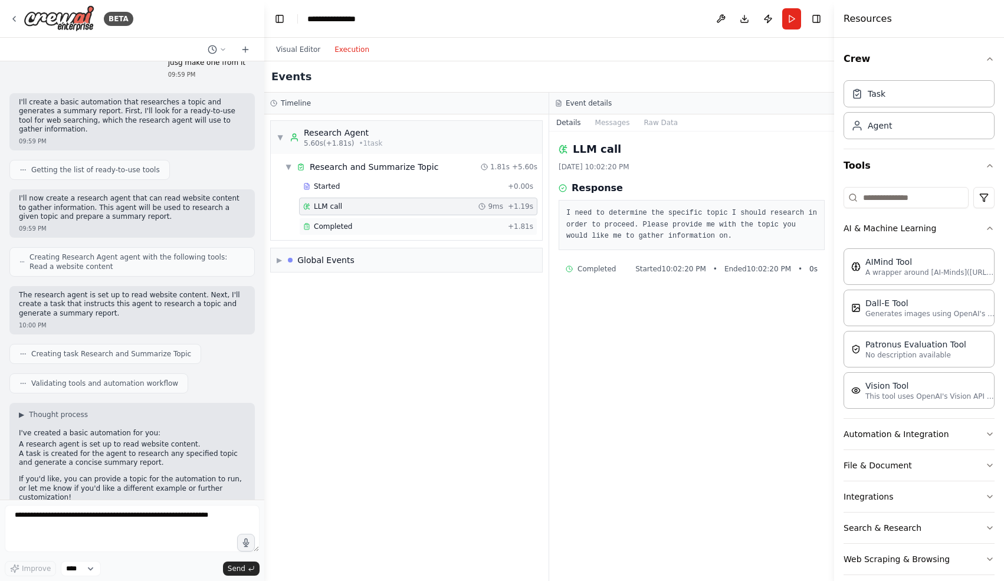
click at [476, 219] on div "Completed + 1.81s" at bounding box center [418, 227] width 238 height 18
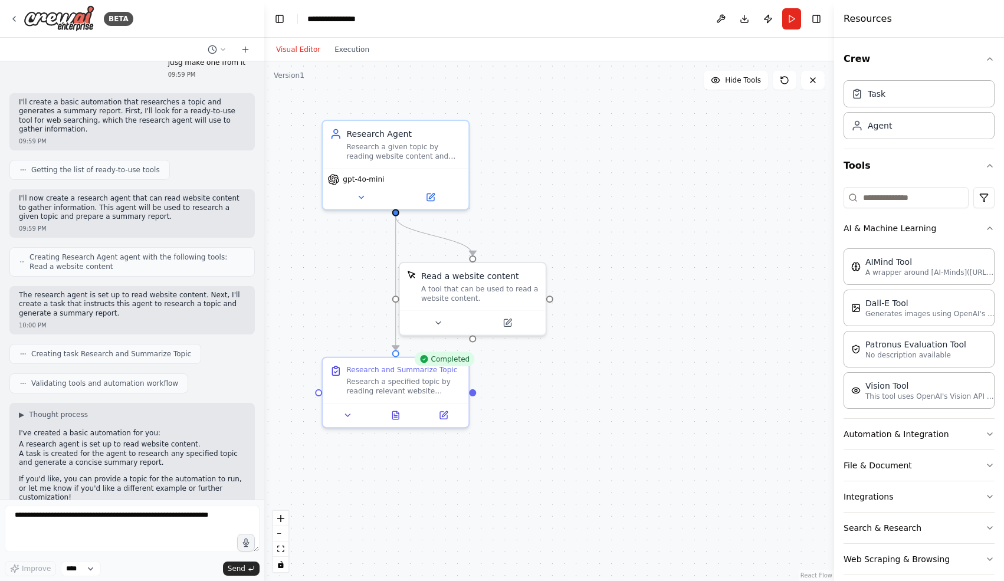
click at [312, 50] on button "Visual Editor" at bounding box center [298, 49] width 58 height 14
click at [504, 320] on icon at bounding box center [507, 320] width 7 height 7
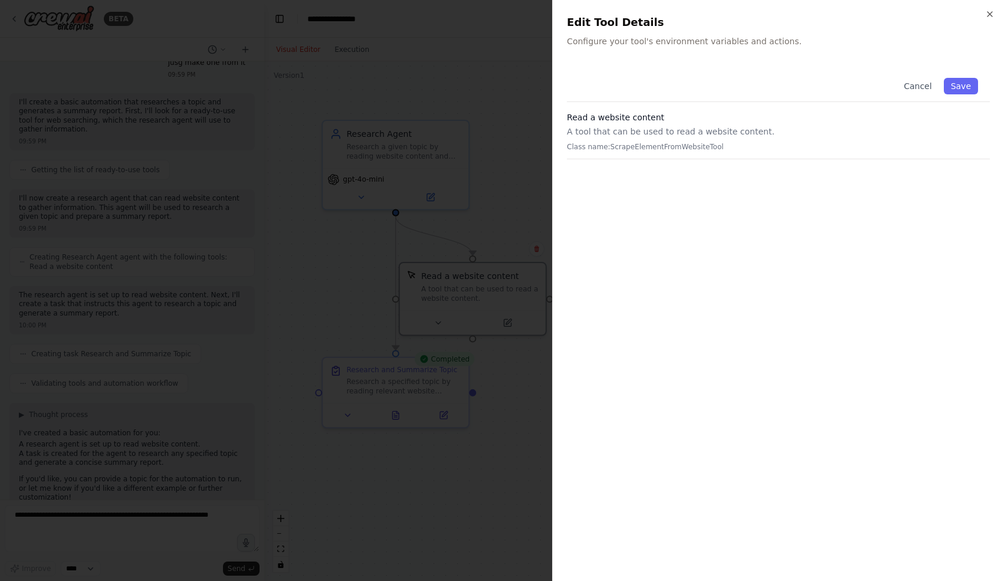
click at [692, 192] on div "Cancel Save Read a website content A tool that can be used to read a website co…" at bounding box center [778, 316] width 423 height 501
click at [741, 65] on div "Close Edit Tool Details Configure your tool's environment variables and actions…" at bounding box center [778, 290] width 452 height 581
click at [736, 37] on p "Configure your tool's environment variables and actions." at bounding box center [778, 41] width 423 height 12
click at [732, 116] on h3 "Read a website content" at bounding box center [778, 117] width 423 height 12
click at [703, 151] on p "Class name: ScrapeElementFromWebsiteTool" at bounding box center [778, 146] width 423 height 9
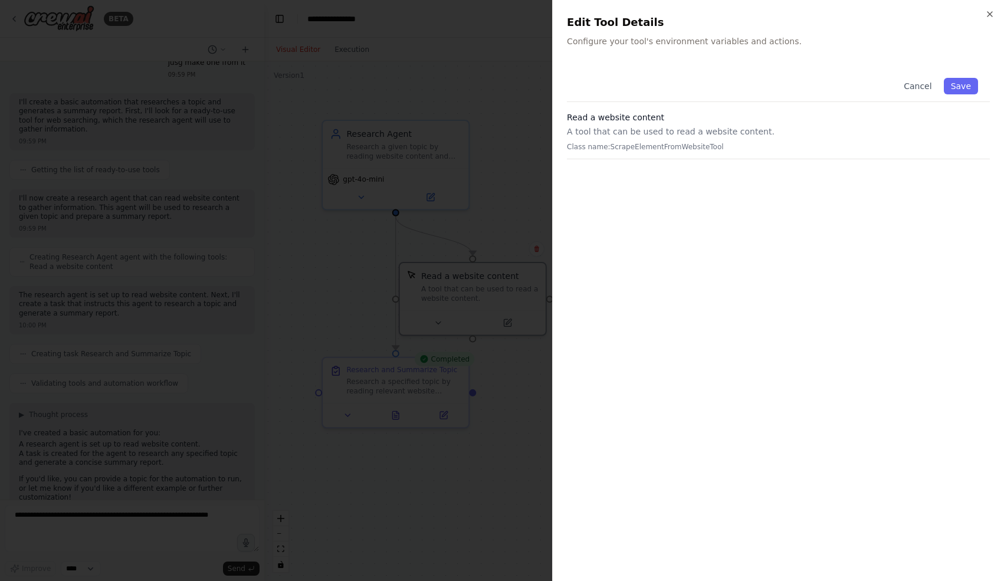
click at [483, 189] on div at bounding box center [502, 290] width 1004 height 581
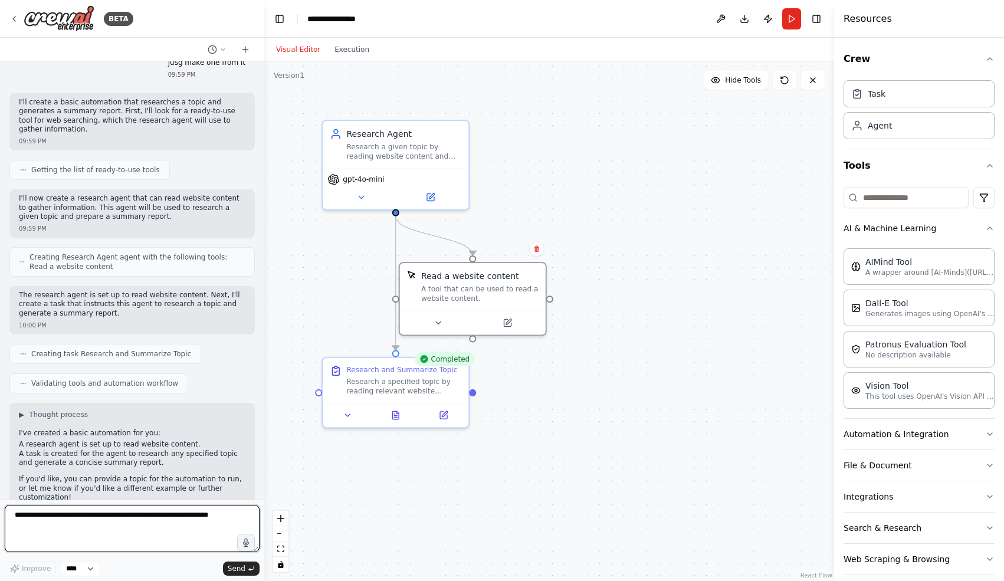
click at [137, 535] on textarea at bounding box center [132, 528] width 255 height 47
type textarea "**********"
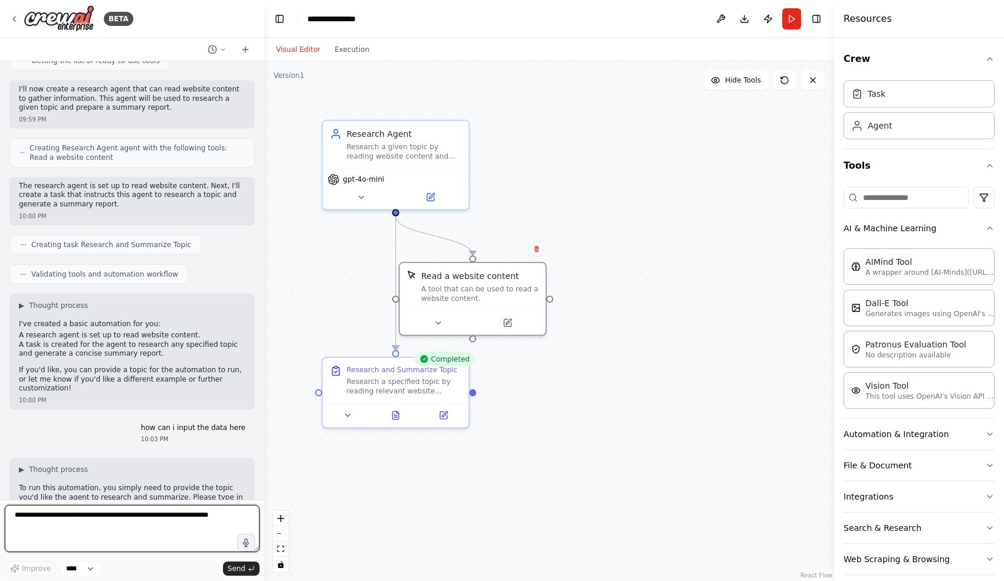
scroll to position [539, 0]
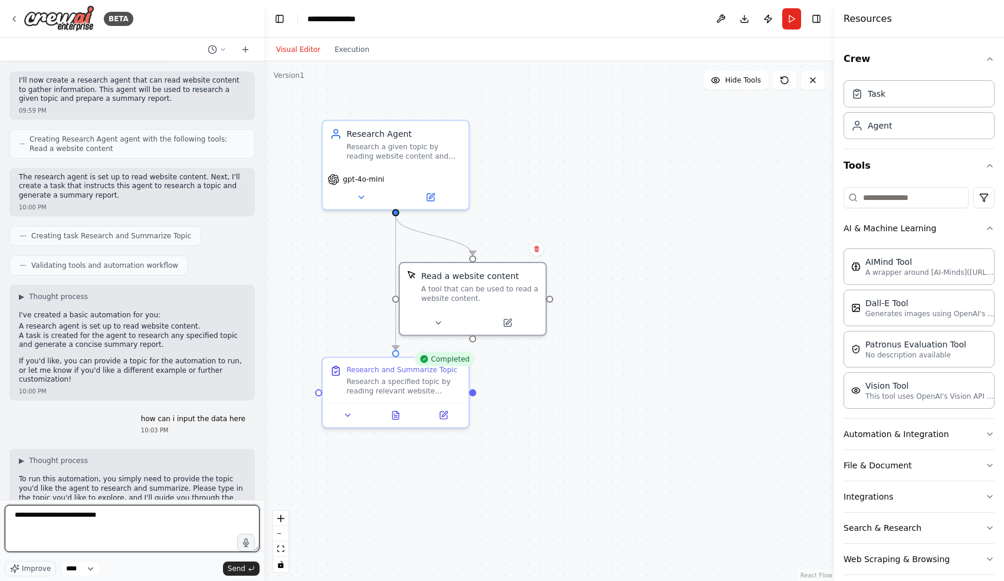
type textarea "**********"
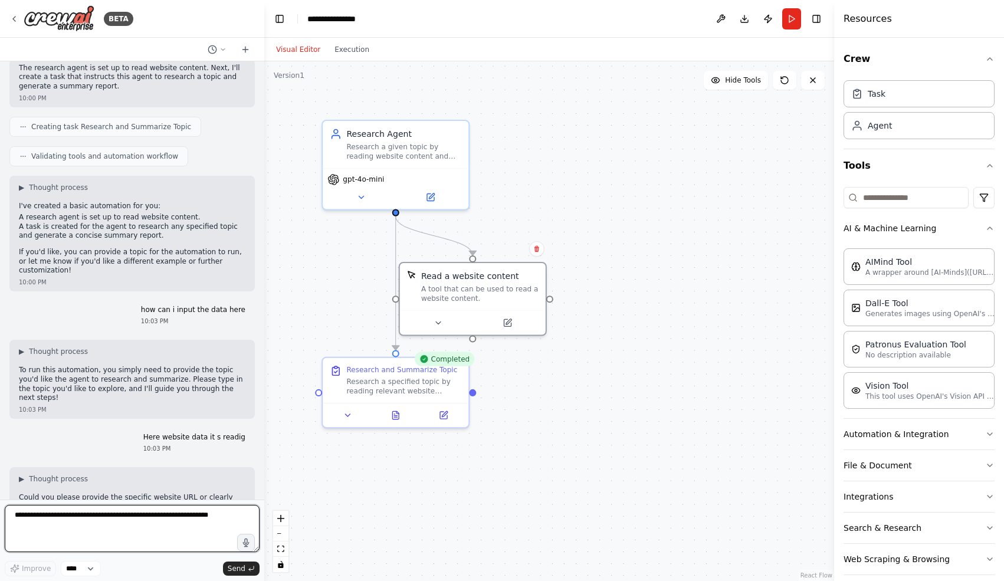
scroll to position [657, 0]
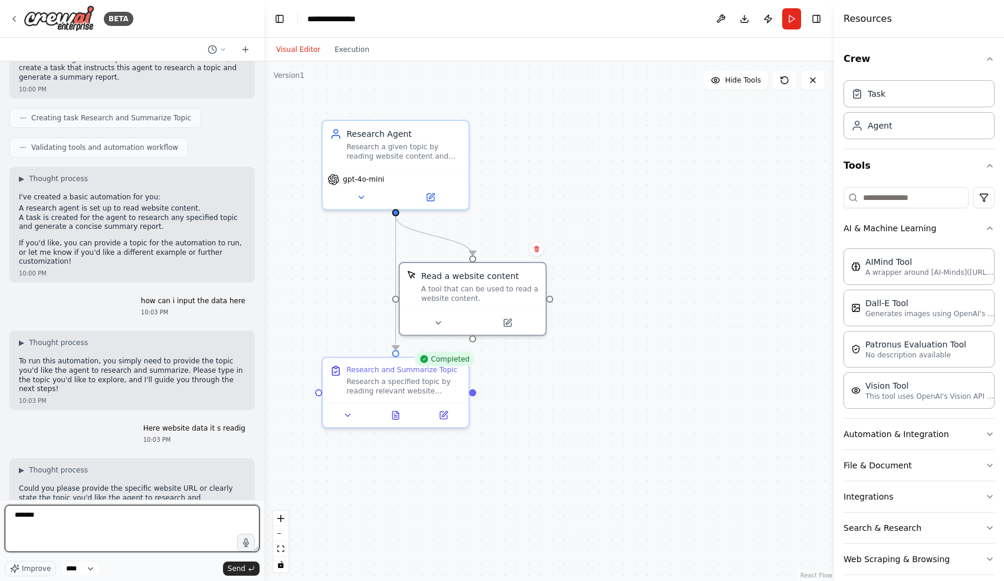
type textarea "********"
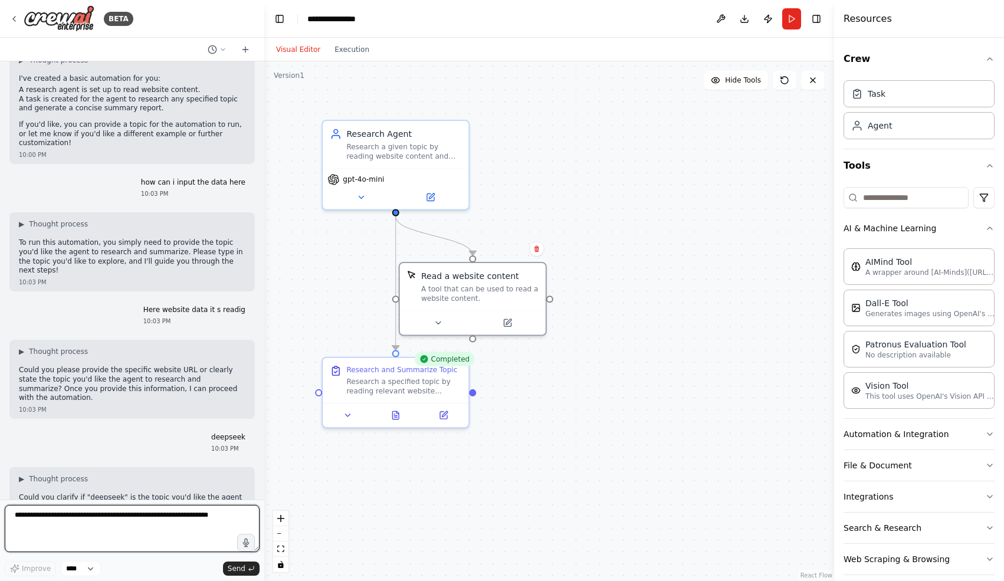
scroll to position [785, 0]
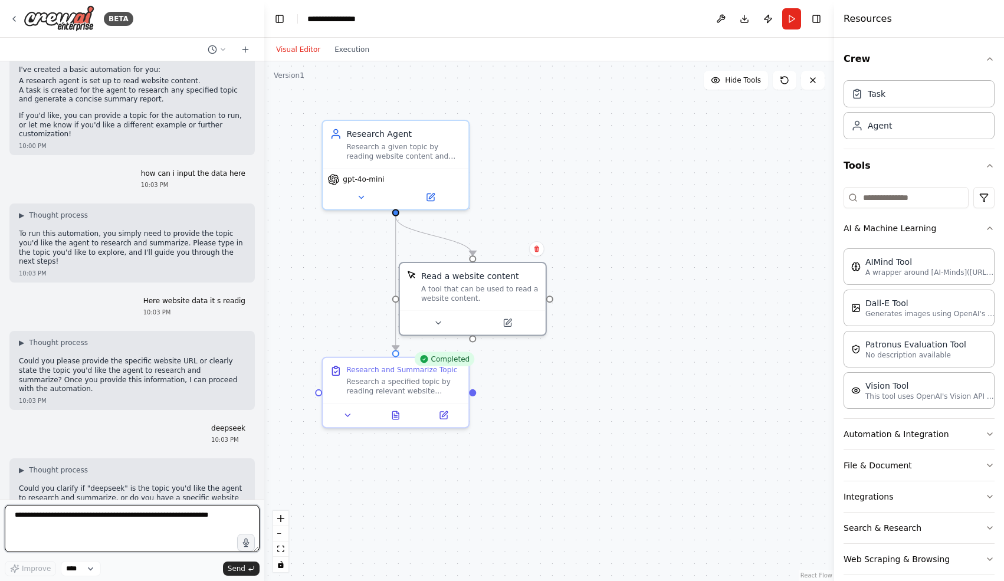
type textarea "*"
paste textarea "**********"
type textarea "**********"
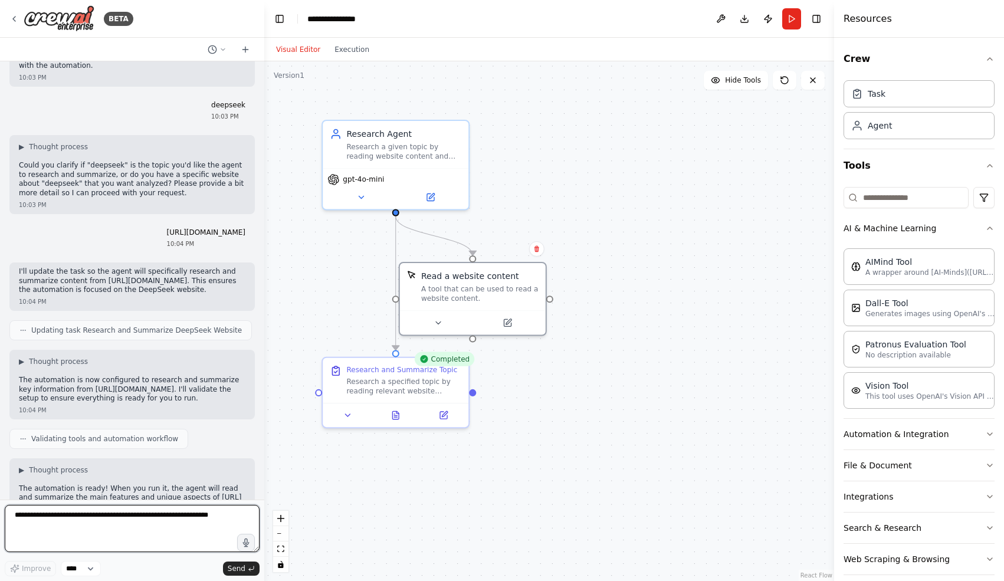
scroll to position [1117, 0]
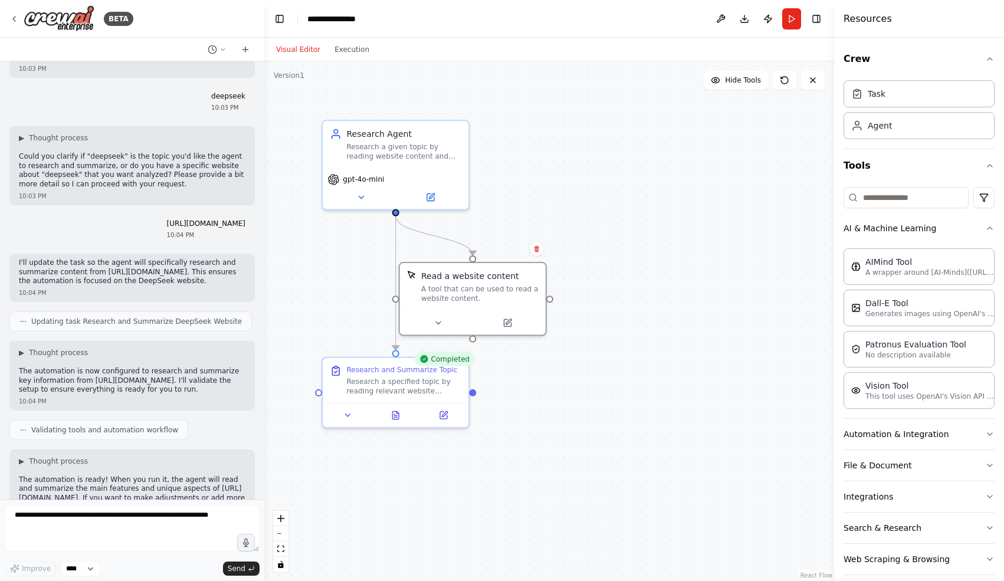
click at [187, 317] on span "Updating task Research and Summarize DeepSeek Website" at bounding box center [136, 321] width 210 height 9
click at [116, 317] on span "Updating task Research and Summarize DeepSeek Website" at bounding box center [136, 321] width 210 height 9
click at [786, 19] on button "Run" at bounding box center [791, 18] width 19 height 21
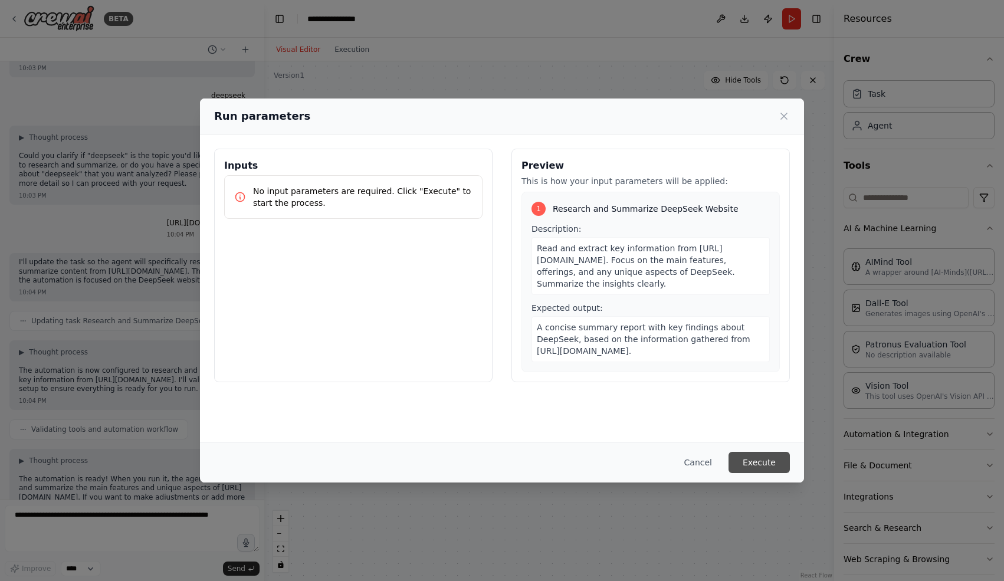
click at [764, 456] on button "Execute" at bounding box center [758, 462] width 61 height 21
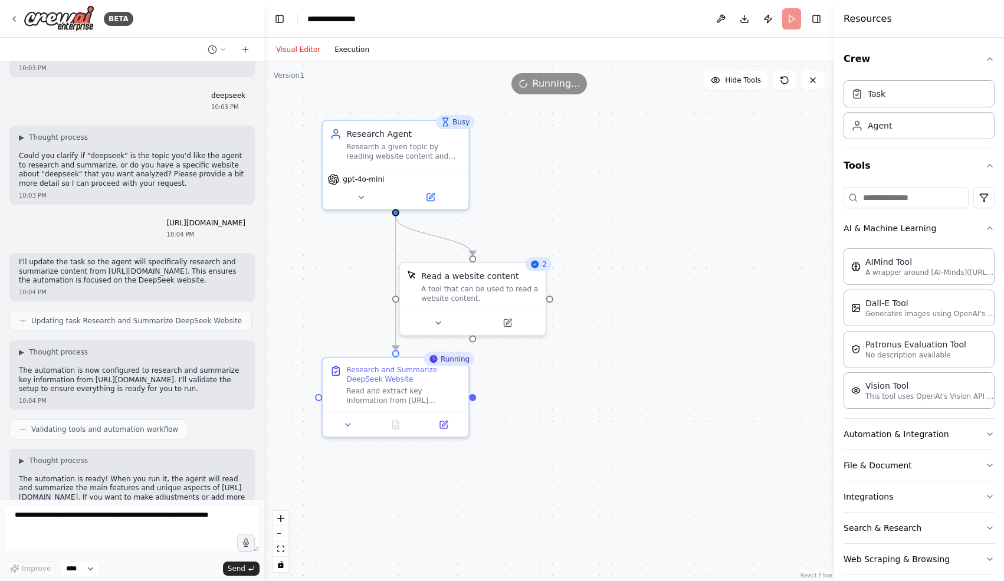
click at [354, 45] on button "Execution" at bounding box center [351, 49] width 49 height 14
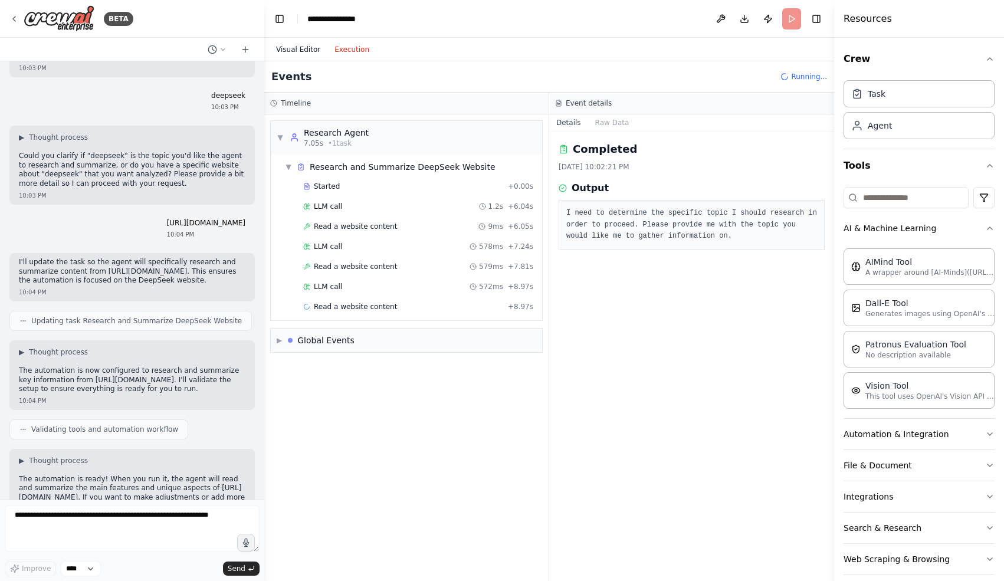
click at [310, 48] on button "Visual Editor" at bounding box center [298, 49] width 58 height 14
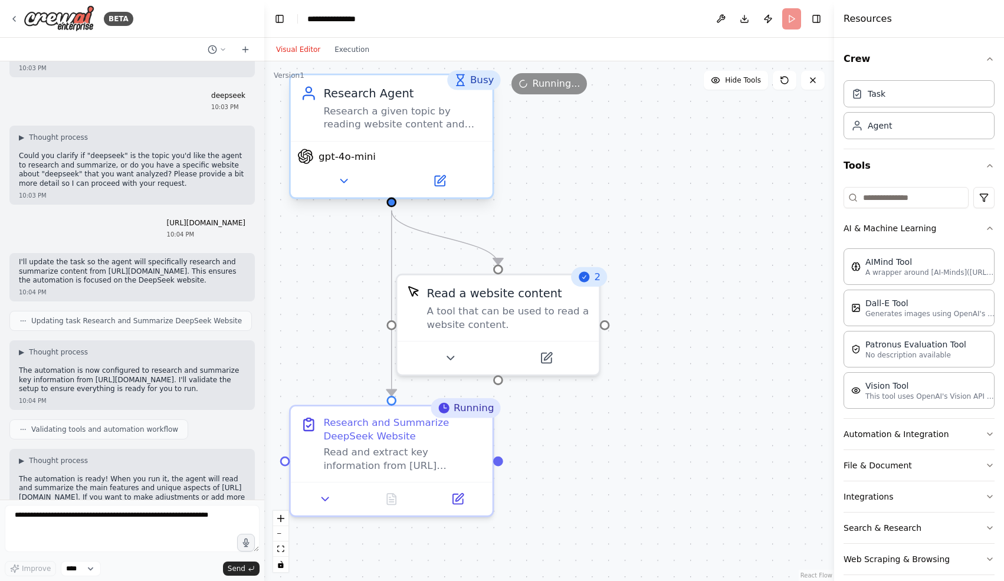
click at [439, 193] on div "gpt-4o-mini" at bounding box center [392, 169] width 202 height 57
click at [441, 184] on icon at bounding box center [440, 181] width 10 height 10
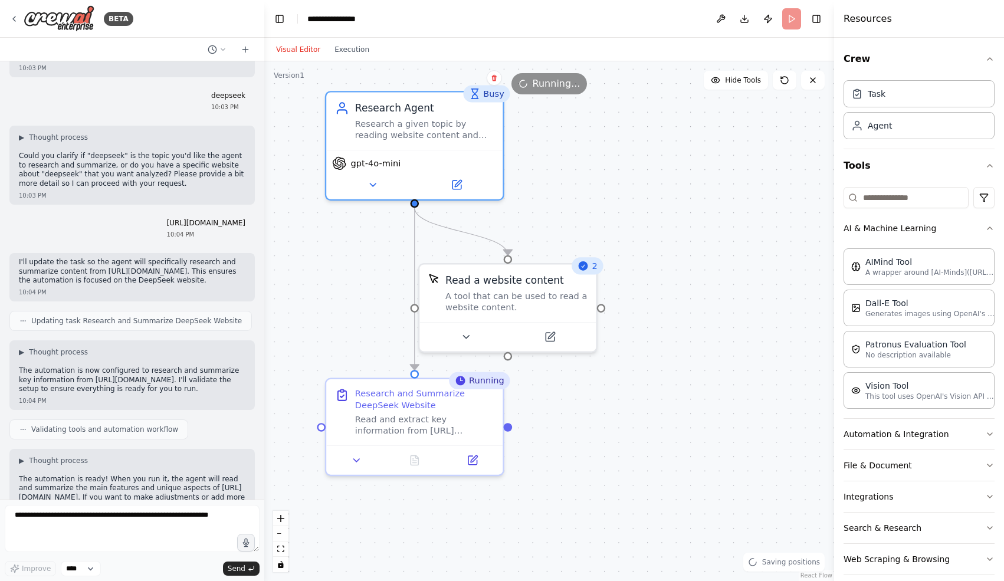
click at [590, 274] on div "2" at bounding box center [587, 265] width 31 height 17
click at [624, 259] on div ".deletable-edge-delete-btn { width: 20px; height: 20px; border: 0px solid #ffff…" at bounding box center [549, 320] width 570 height 519
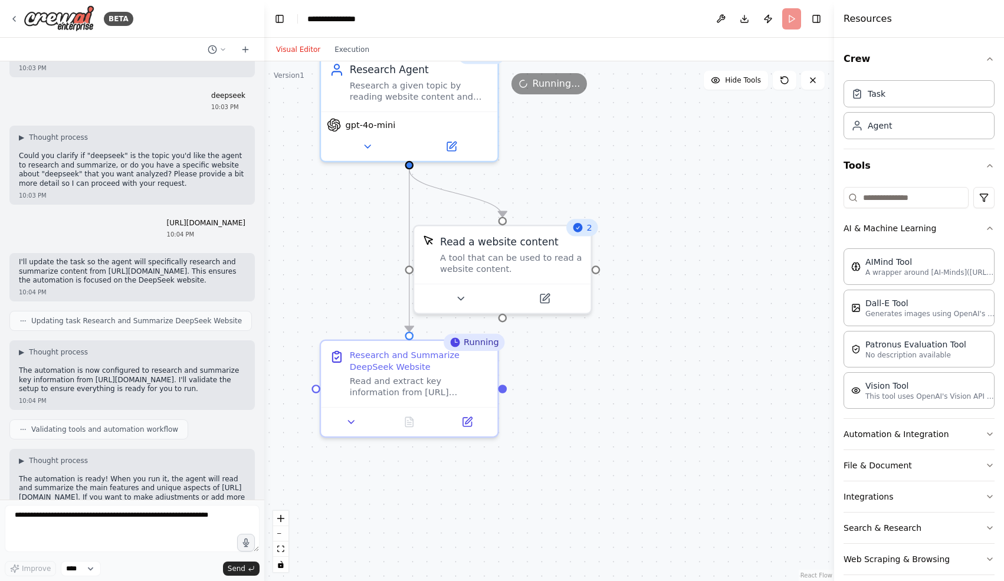
drag, startPoint x: 514, startPoint y: 428, endPoint x: 509, endPoint y: 390, distance: 38.1
click at [509, 390] on div ".deletable-edge-delete-btn { width: 20px; height: 20px; border: 0px solid #ffff…" at bounding box center [549, 320] width 570 height 519
click at [597, 383] on div ".deletable-edge-delete-btn { width: 20px; height: 20px; border: 0px solid #ffff…" at bounding box center [549, 320] width 570 height 519
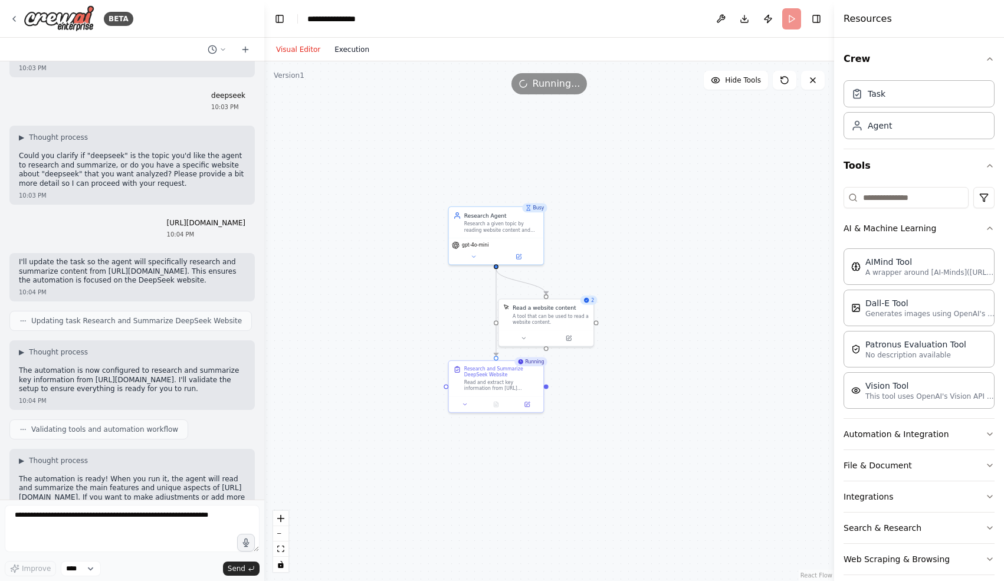
click at [348, 53] on button "Execution" at bounding box center [351, 49] width 49 height 14
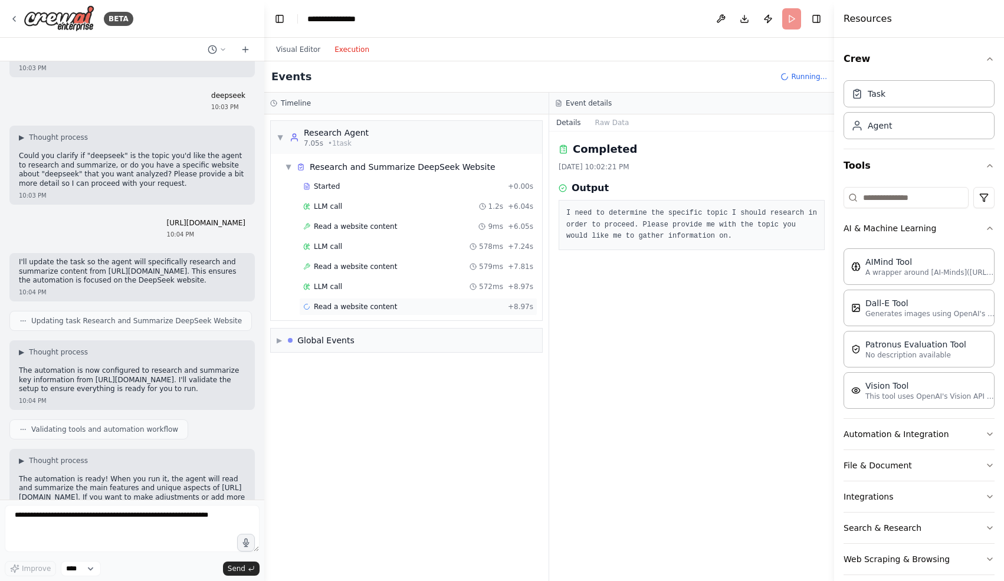
click at [371, 312] on div "Read a website content + 8.97s" at bounding box center [418, 307] width 238 height 18
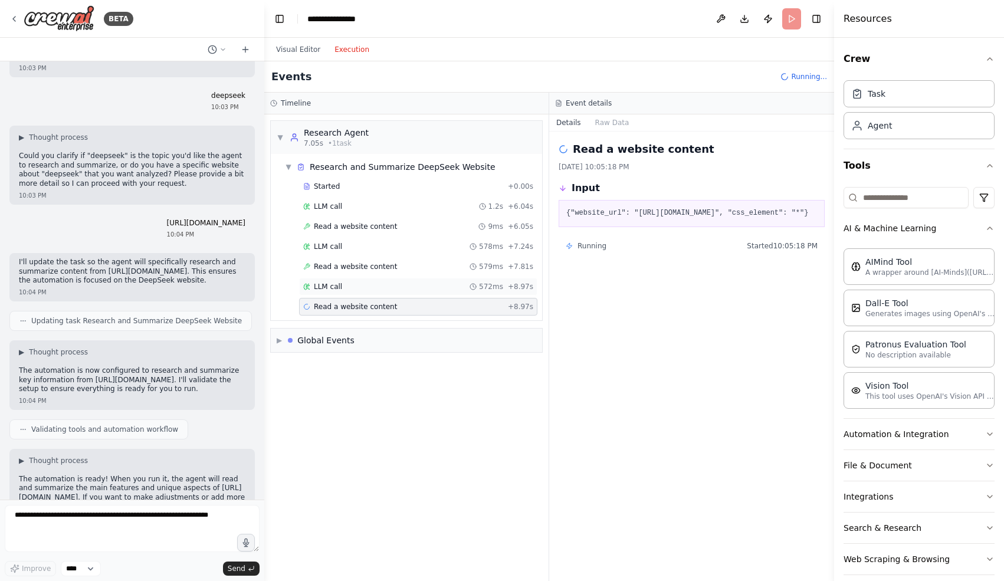
click at [380, 295] on div "LLM call 572ms + 8.97s" at bounding box center [418, 287] width 238 height 18
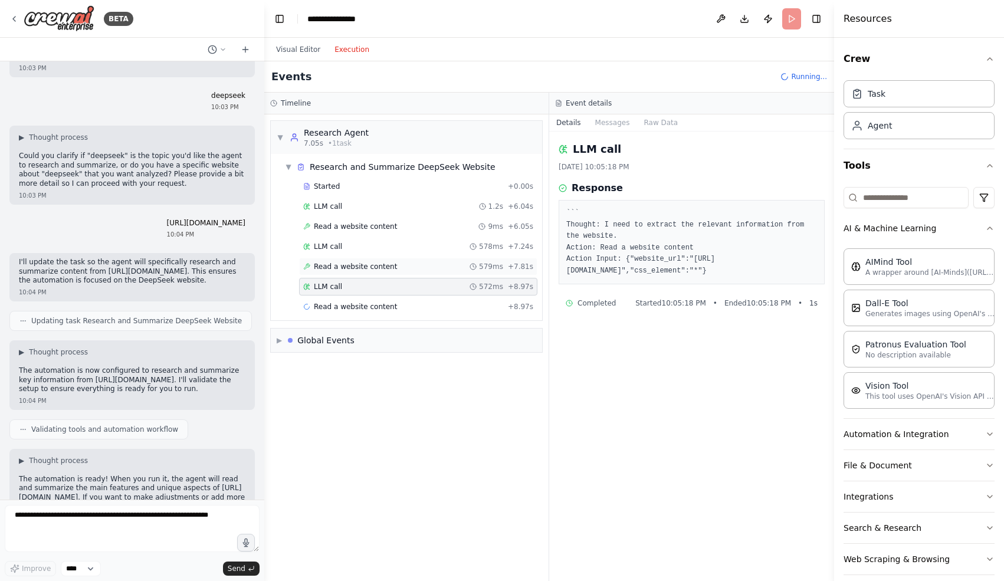
click at [396, 272] on div "Read a website content 579ms + 7.81s" at bounding box center [418, 267] width 238 height 18
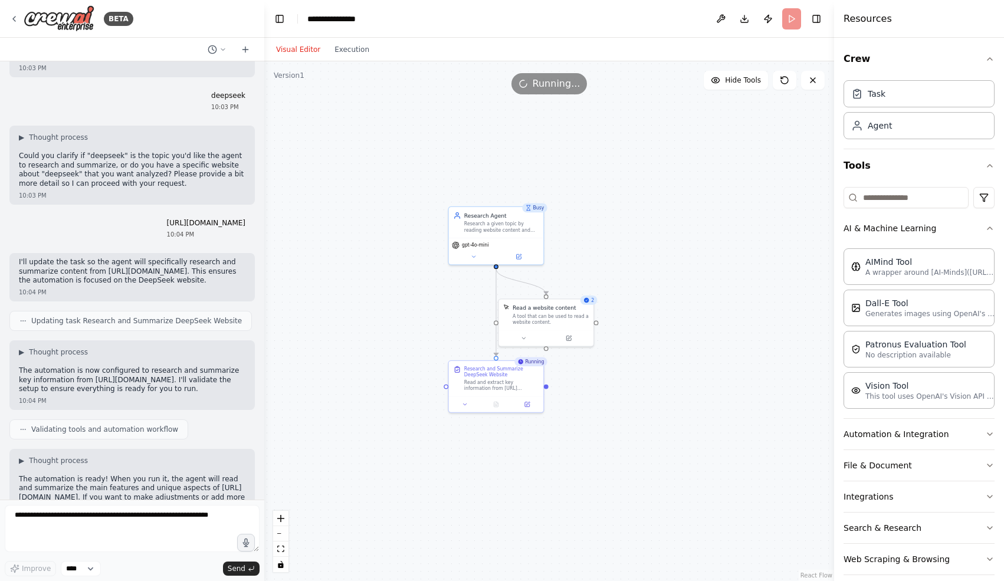
click at [292, 52] on button "Visual Editor" at bounding box center [298, 49] width 58 height 14
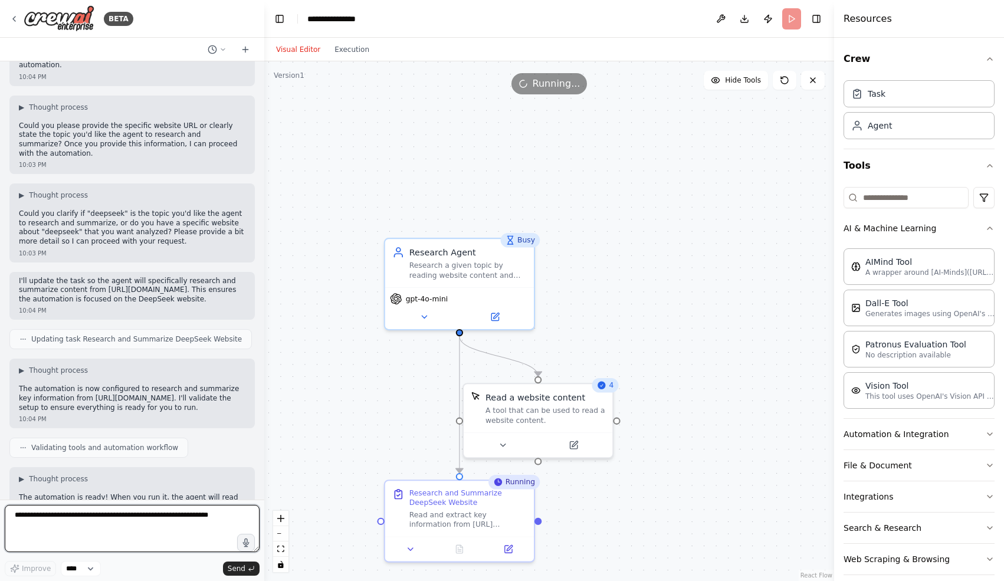
scroll to position [1577, 0]
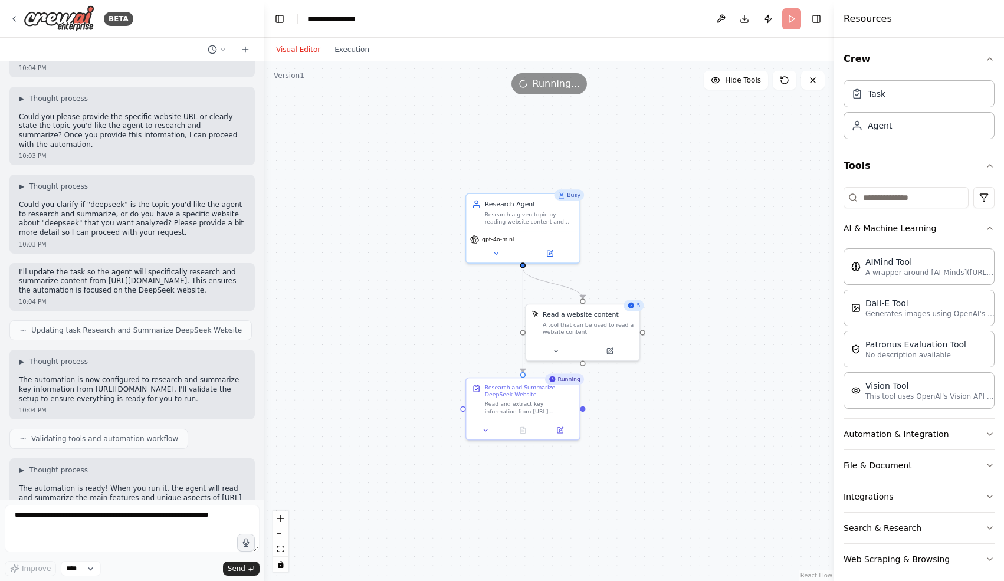
drag, startPoint x: 349, startPoint y: 352, endPoint x: 389, endPoint y: 331, distance: 45.4
click at [389, 331] on div ".deletable-edge-delete-btn { width: 20px; height: 20px; border: 0px solid #ffff…" at bounding box center [549, 320] width 570 height 519
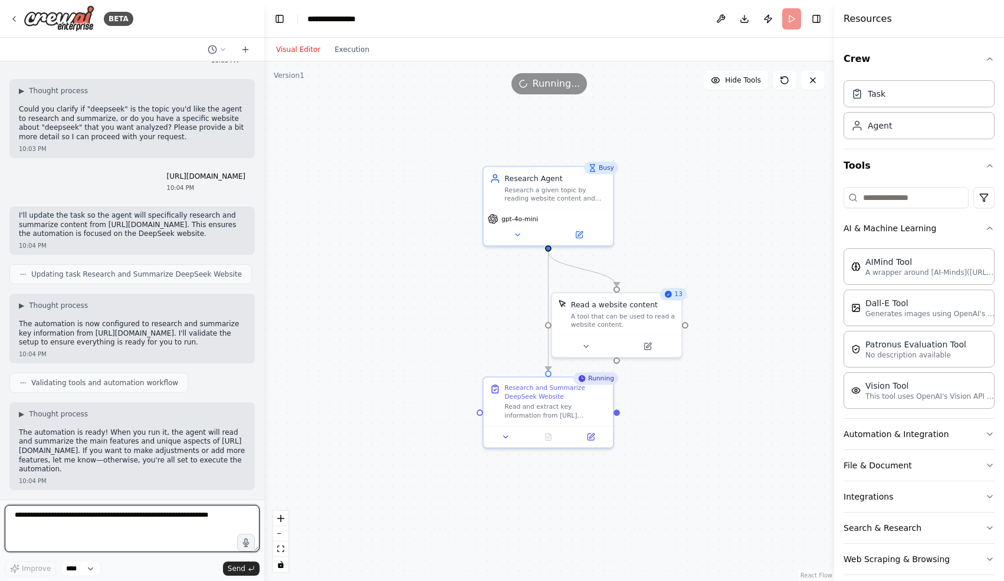
scroll to position [1117, 0]
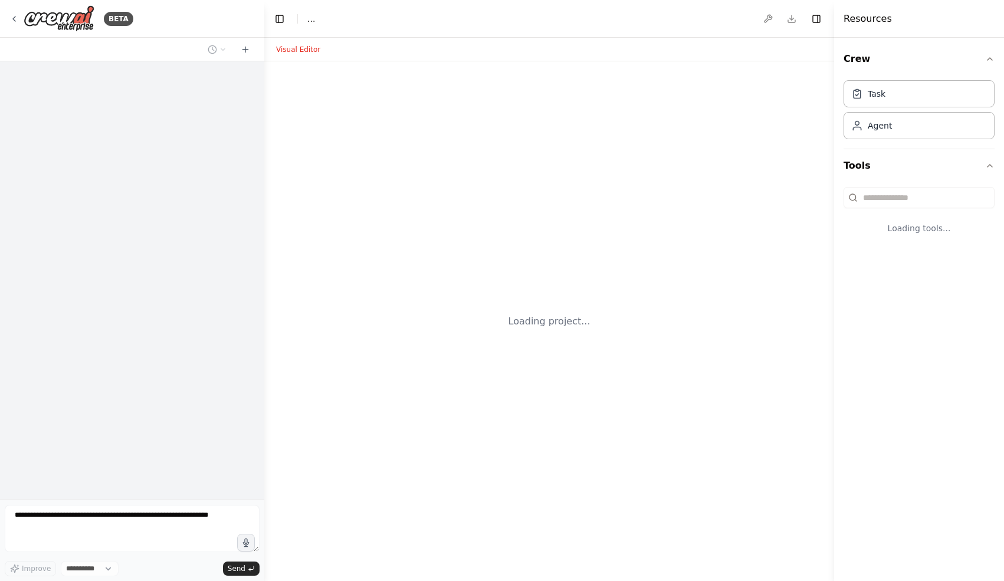
select select "****"
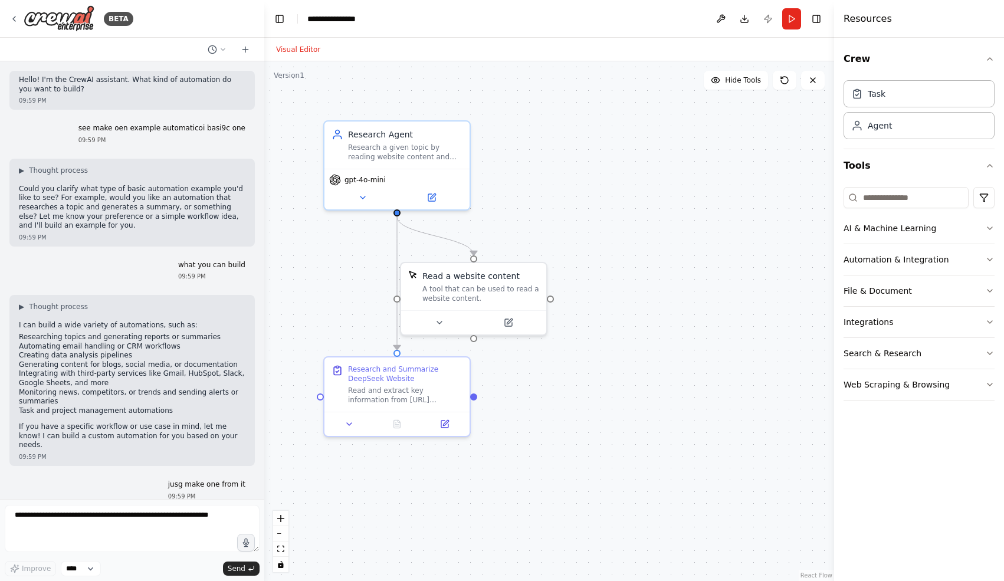
scroll to position [1117, 0]
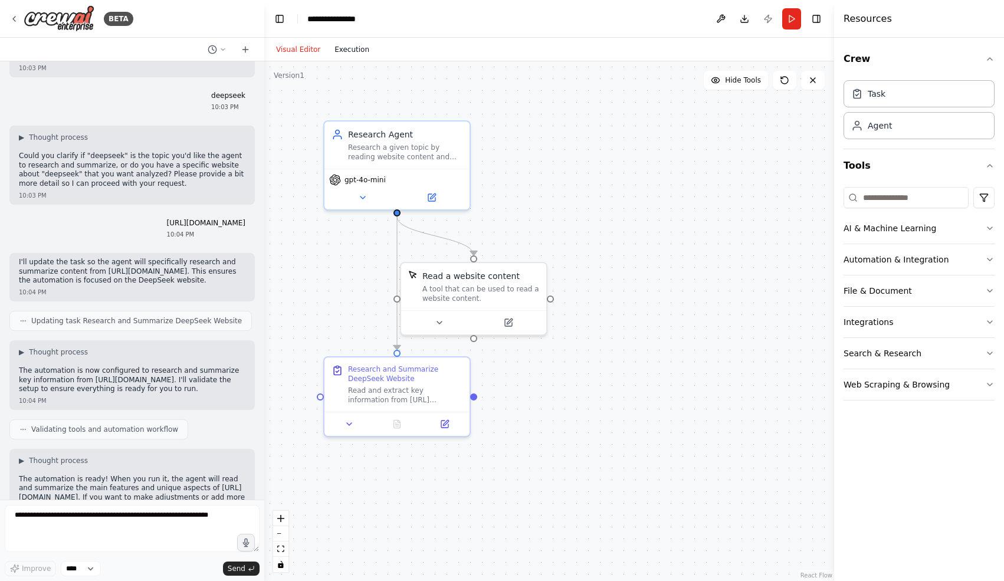
click at [352, 50] on button "Execution" at bounding box center [351, 49] width 49 height 14
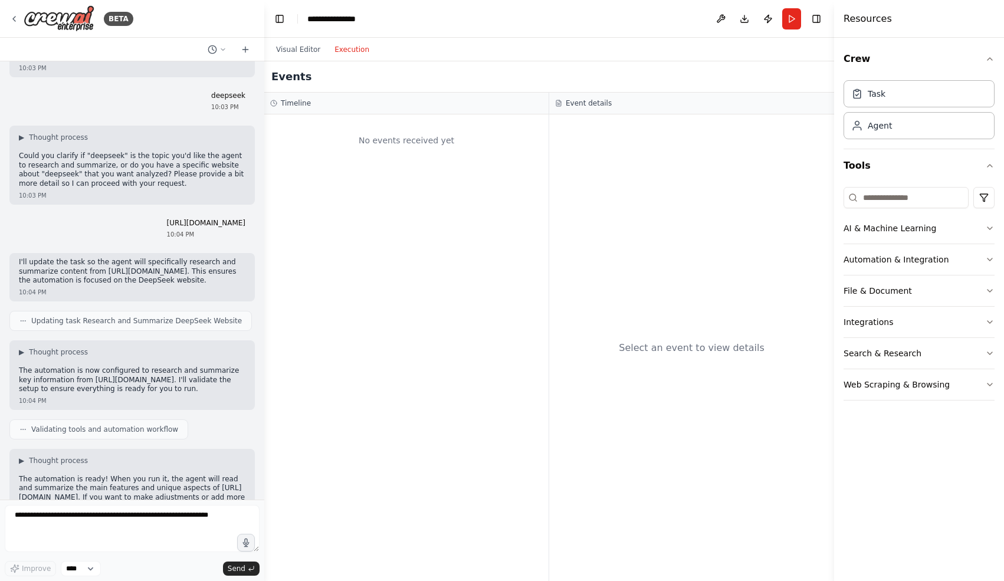
click at [352, 50] on button "Execution" at bounding box center [351, 49] width 49 height 14
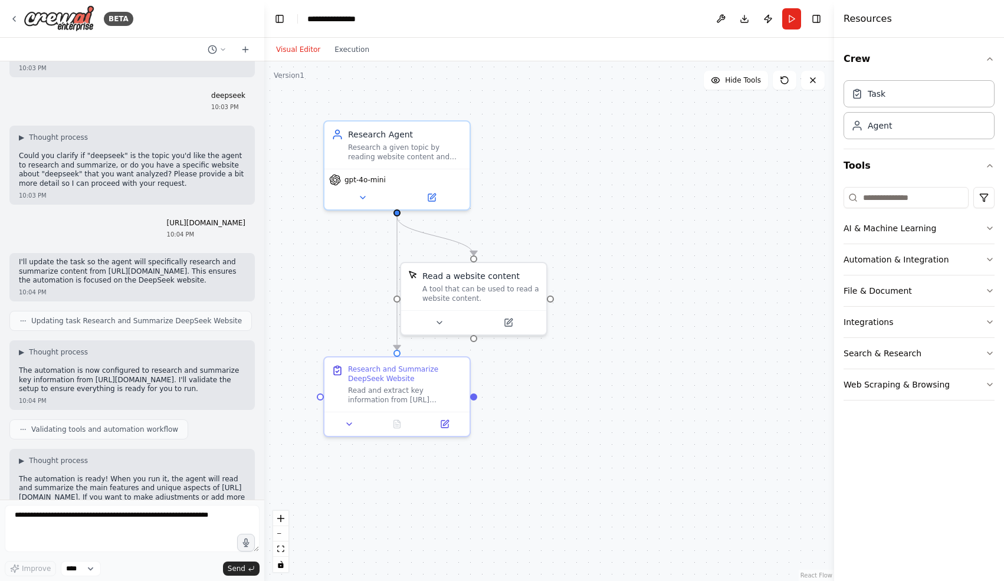
click at [294, 53] on button "Visual Editor" at bounding box center [298, 49] width 58 height 14
click at [794, 16] on button "Run" at bounding box center [791, 18] width 19 height 21
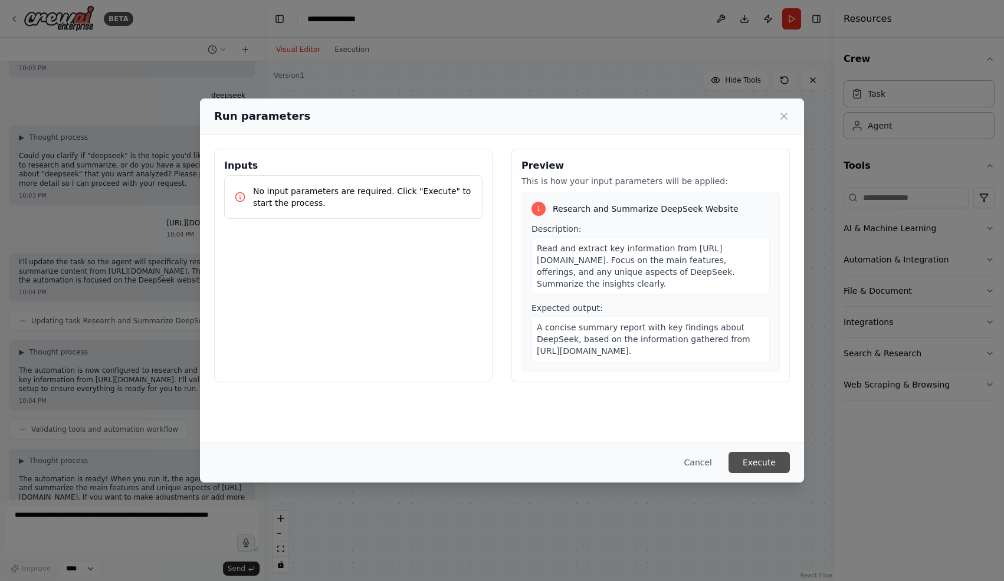
click at [759, 471] on button "Execute" at bounding box center [758, 462] width 61 height 21
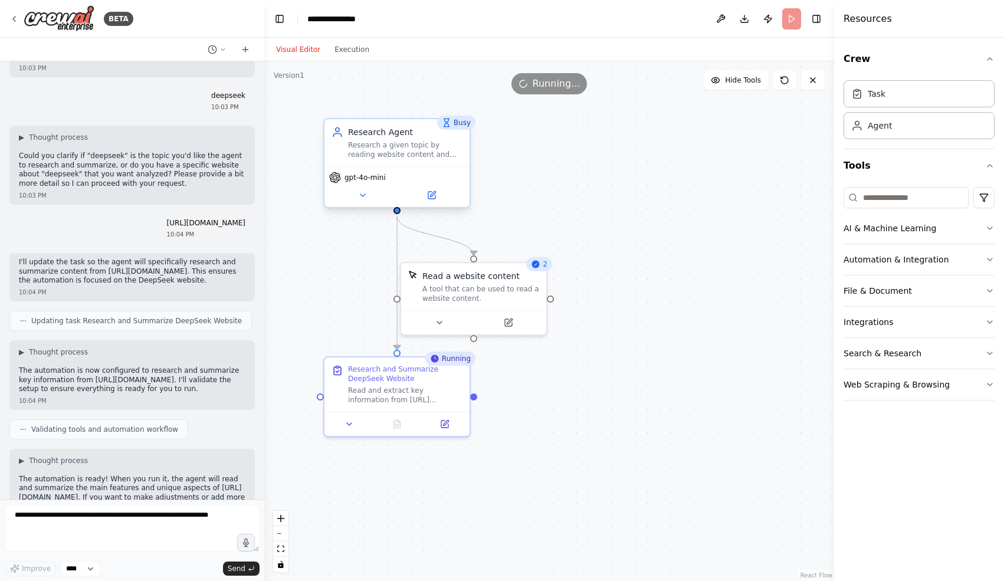
click at [412, 172] on div "gpt-4o-mini" at bounding box center [397, 178] width 136 height 12
click at [335, 47] on button "Execution" at bounding box center [351, 49] width 49 height 14
click at [282, 46] on button "Visual Editor" at bounding box center [298, 49] width 58 height 14
click at [503, 144] on div ".deletable-edge-delete-btn { width: 20px; height: 20px; border: 0px solid #ffff…" at bounding box center [549, 320] width 570 height 519
click at [343, 48] on button "Execution" at bounding box center [351, 49] width 49 height 14
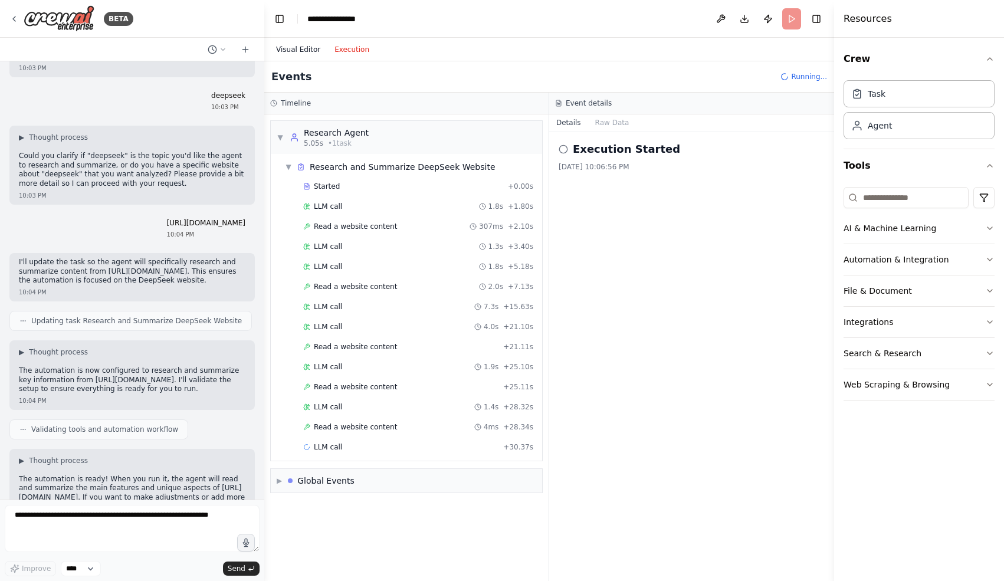
click at [281, 48] on button "Visual Editor" at bounding box center [298, 49] width 58 height 14
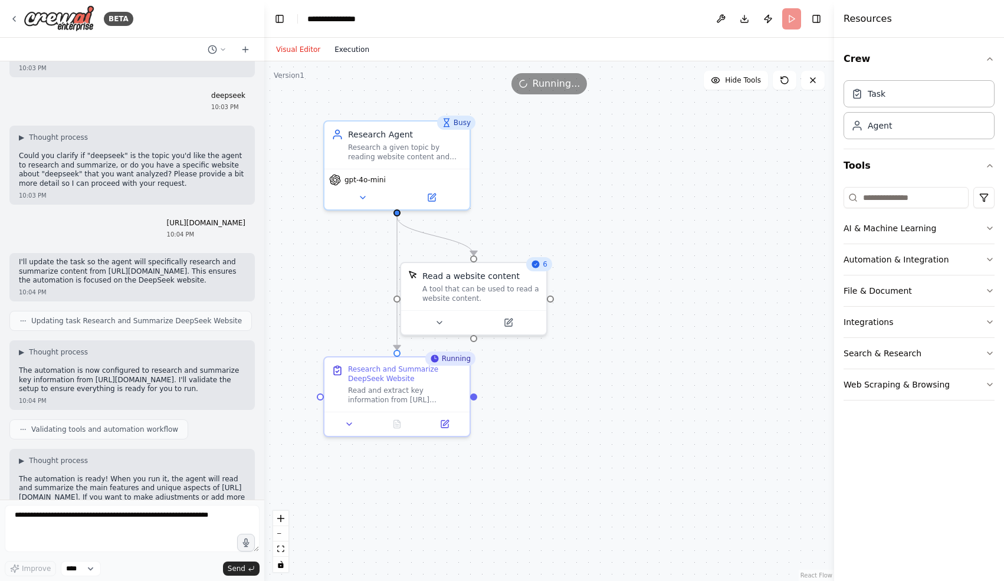
click at [364, 50] on button "Execution" at bounding box center [351, 49] width 49 height 14
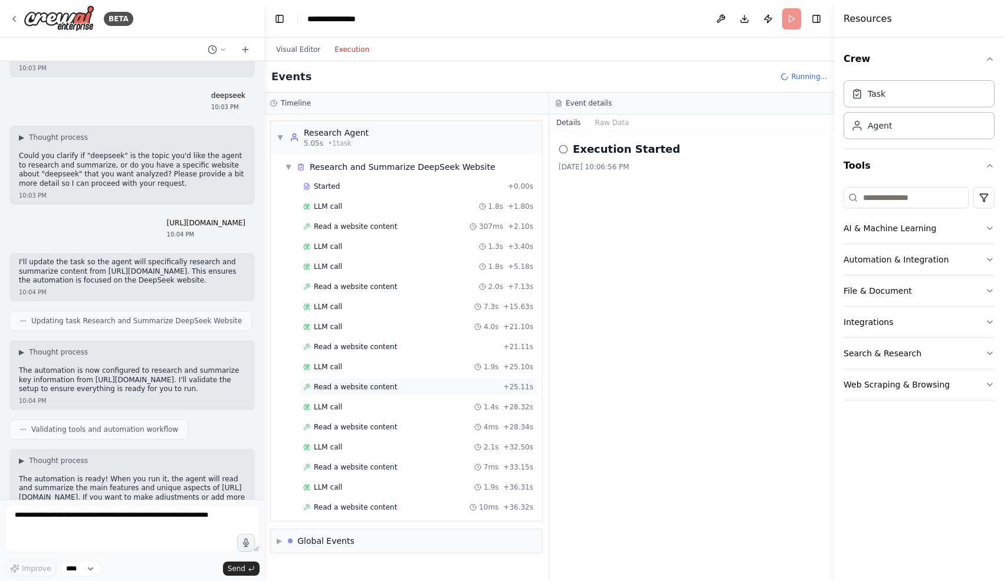
scroll to position [5, 0]
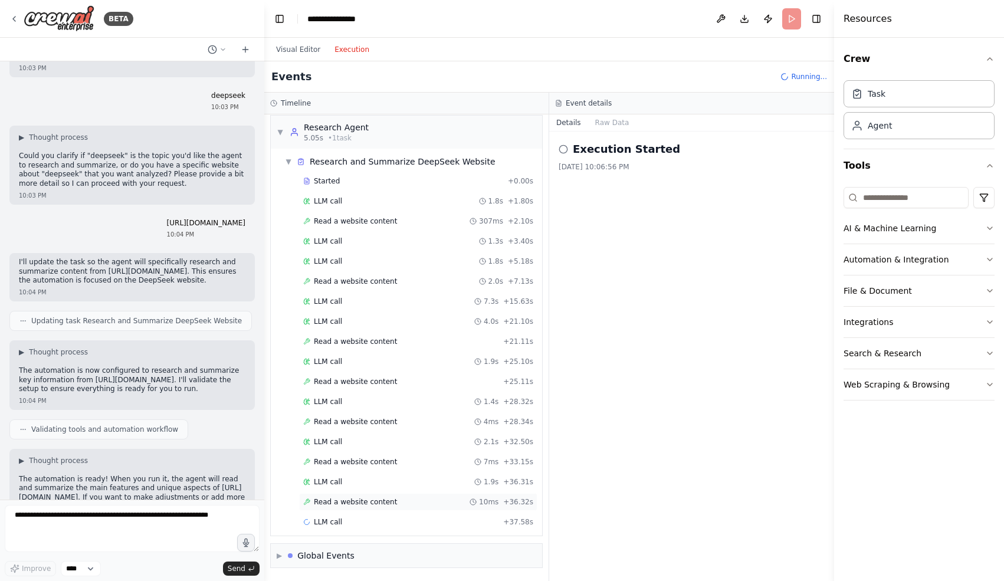
click at [360, 502] on span "Read a website content" at bounding box center [355, 501] width 83 height 9
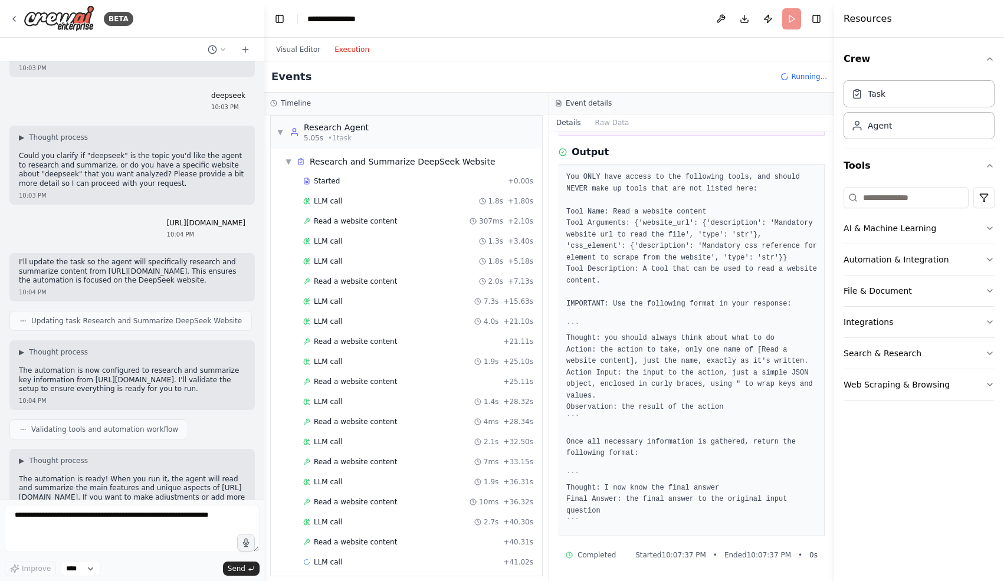
scroll to position [160, 0]
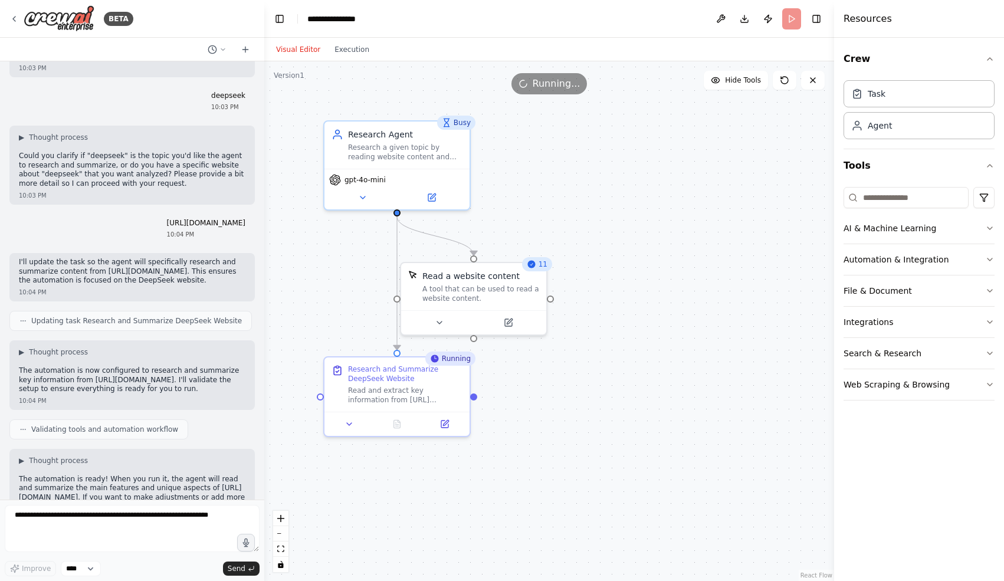
click at [305, 48] on button "Visual Editor" at bounding box center [298, 49] width 58 height 14
click at [353, 57] on div "Visual Editor Execution" at bounding box center [322, 50] width 107 height 24
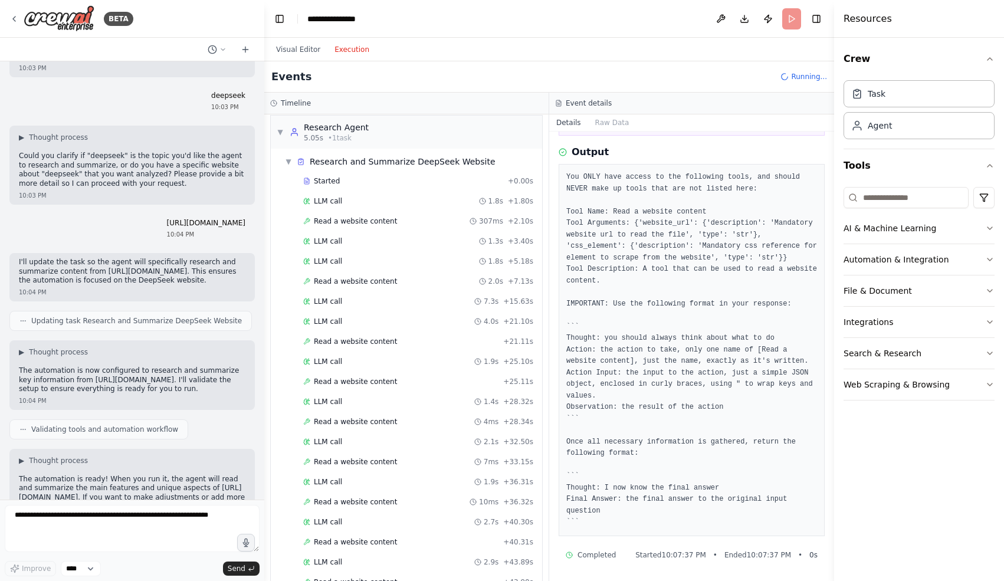
click at [356, 49] on button "Execution" at bounding box center [351, 49] width 49 height 14
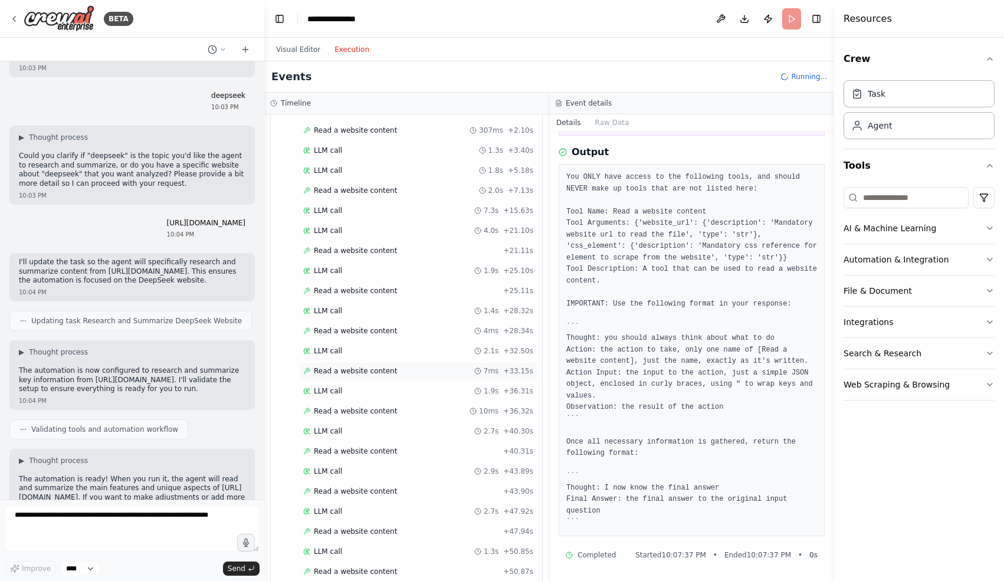
scroll to position [186, 0]
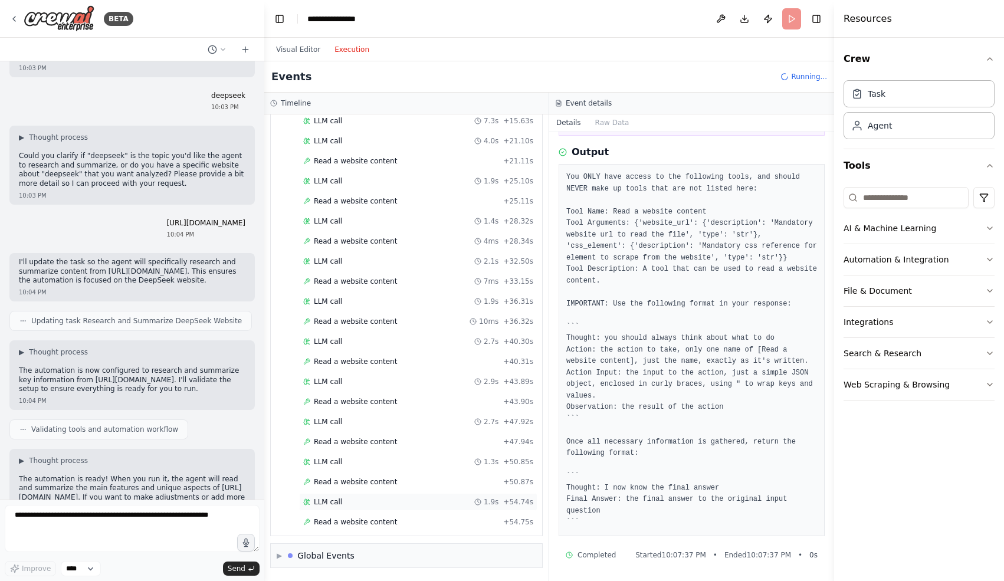
click at [365, 502] on div "LLM call 1.9s + 54.74s" at bounding box center [418, 501] width 230 height 9
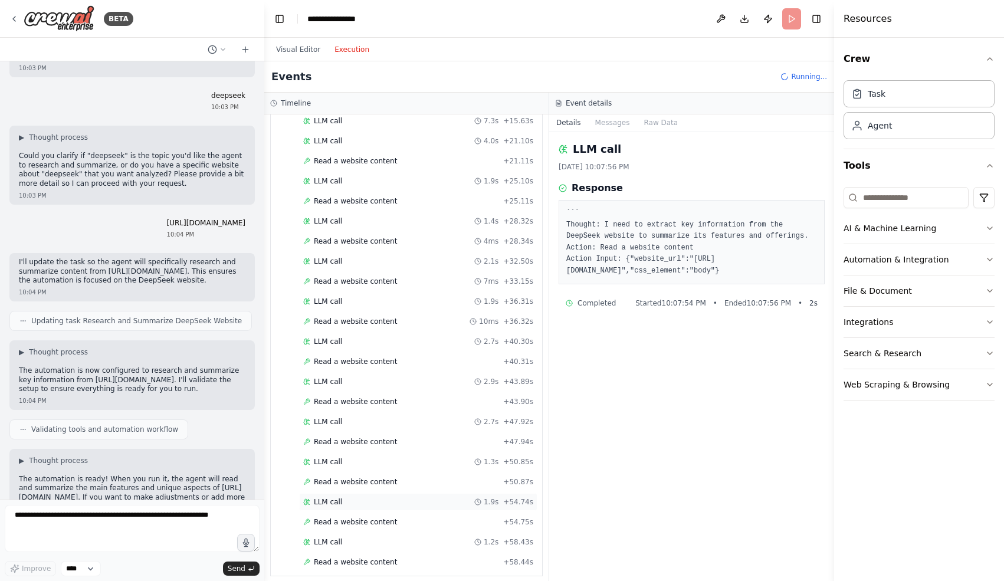
scroll to position [226, 0]
click at [370, 522] on span "Read a website content" at bounding box center [355, 521] width 83 height 9
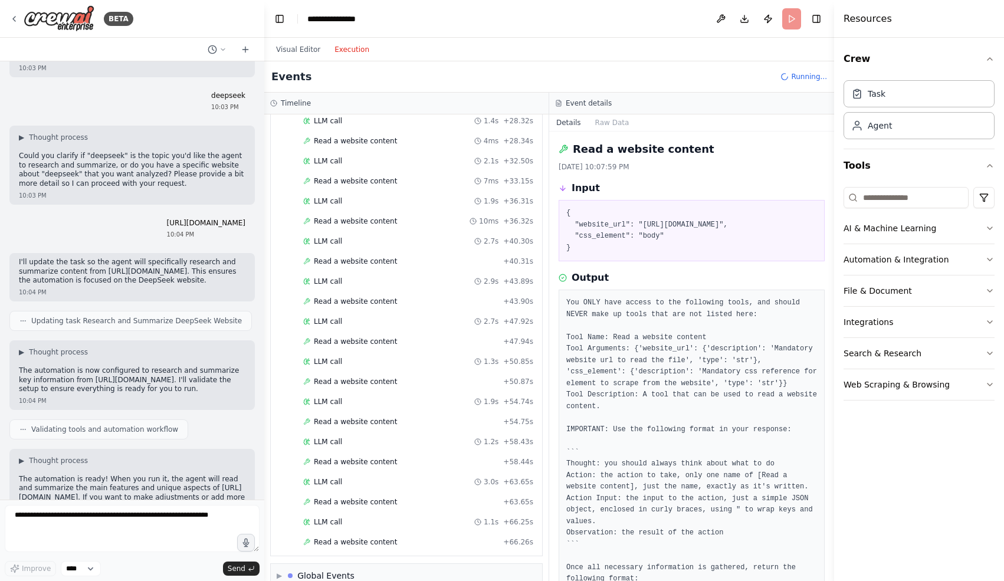
scroll to position [160, 0]
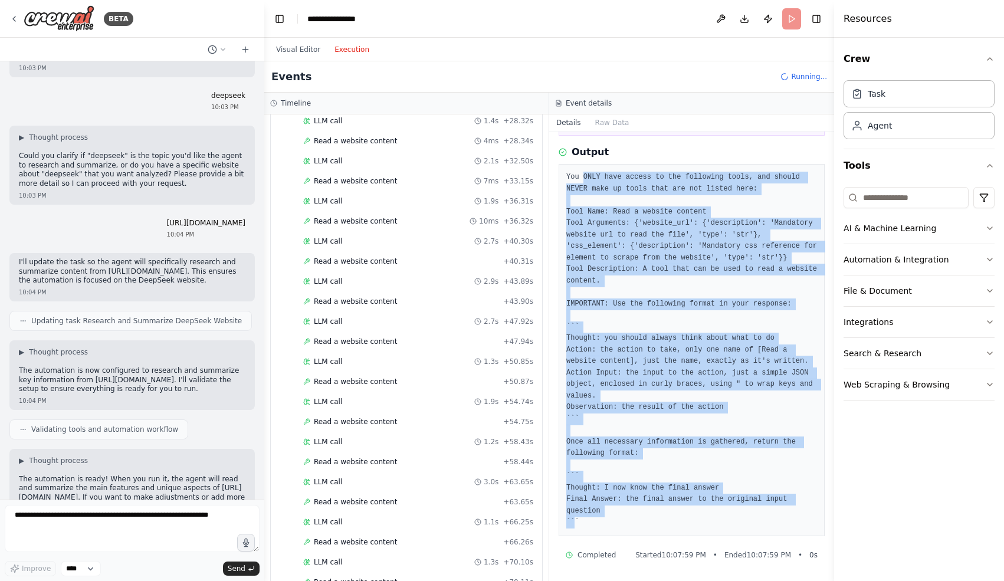
drag, startPoint x: 570, startPoint y: 177, endPoint x: 653, endPoint y: 514, distance: 346.2
click at [653, 514] on pre "You ONLY have access to the following tools, and should NEVER make up tools tha…" at bounding box center [691, 350] width 251 height 357
copy pre "ou ONLY have access to the following tools, and should NEVER make up tools that…"
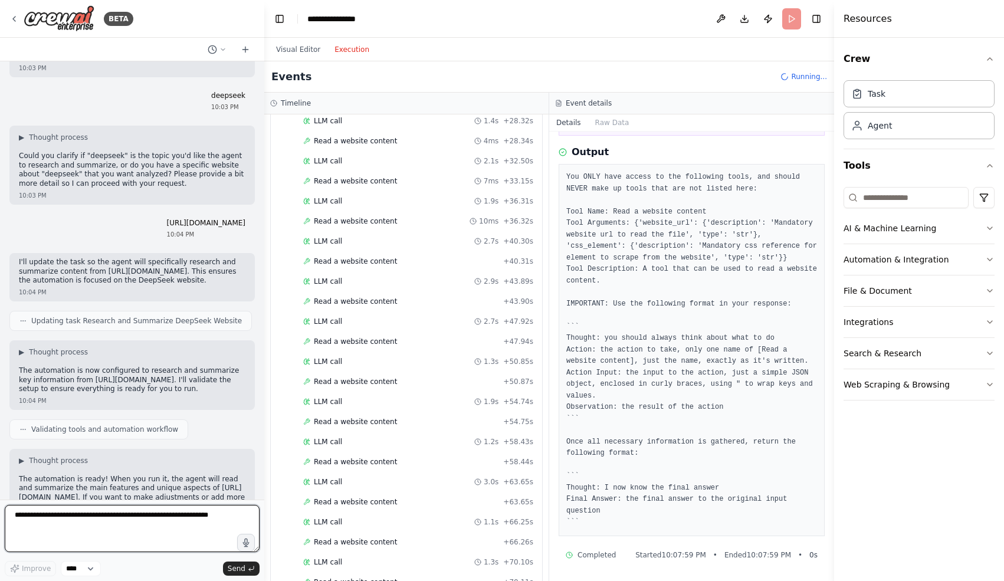
click at [43, 527] on textarea at bounding box center [132, 528] width 255 height 47
paste textarea "**********"
type textarea "**********"
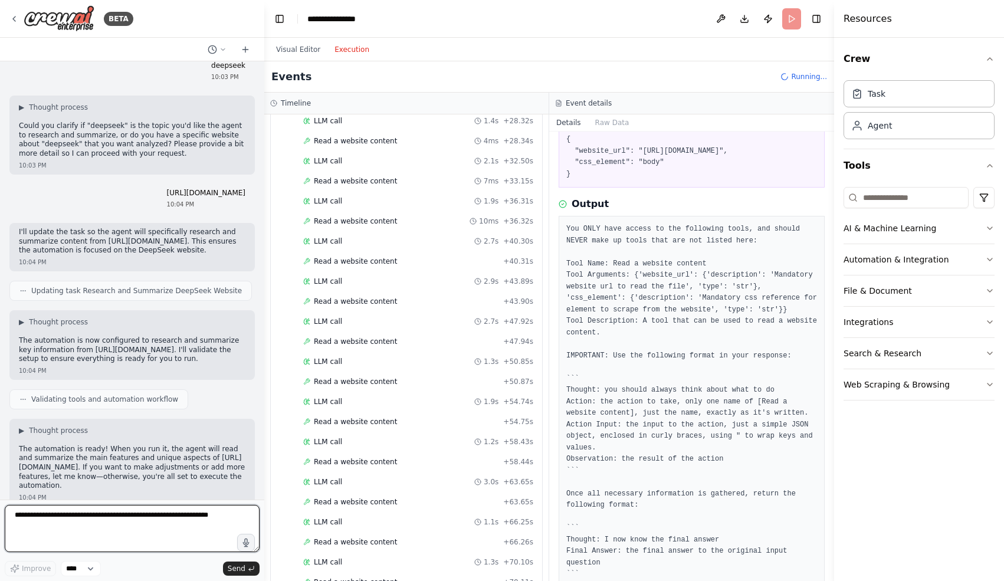
scroll to position [0, 0]
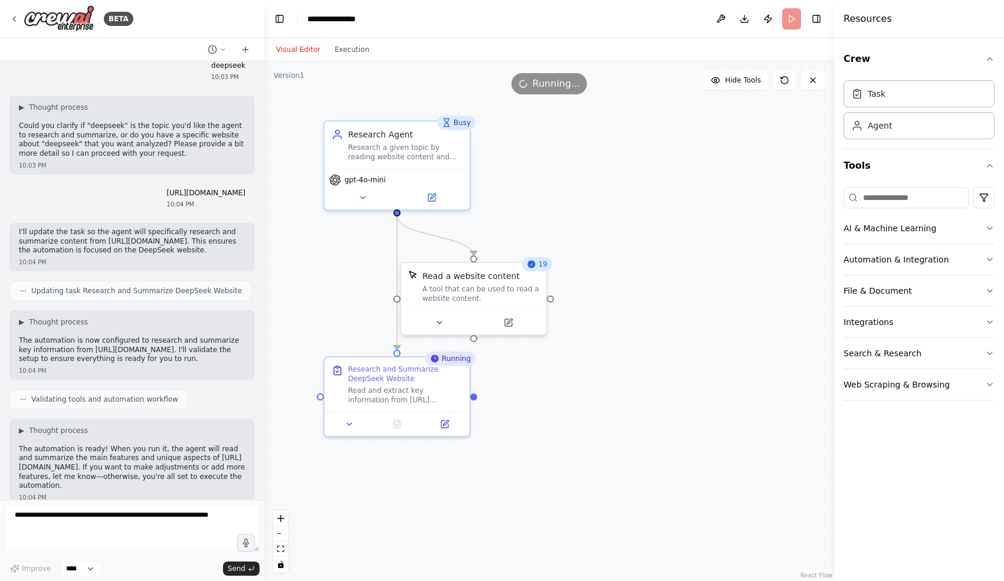
click at [308, 51] on button "Visual Editor" at bounding box center [298, 49] width 58 height 14
click at [811, 78] on icon at bounding box center [812, 80] width 5 height 5
click at [788, 22] on header "**********" at bounding box center [549, 19] width 570 height 38
